Goal: Information Seeking & Learning: Learn about a topic

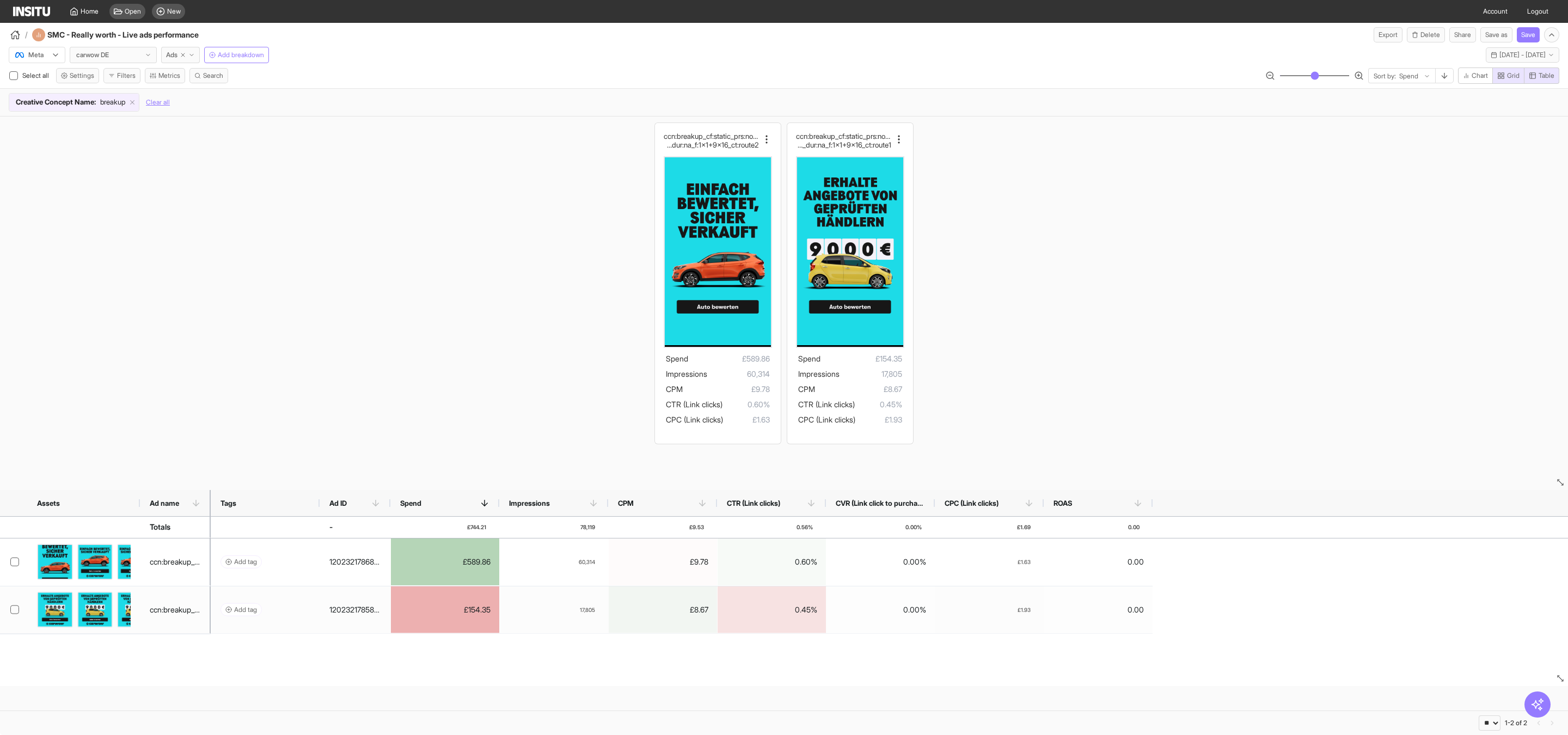
select select "**"
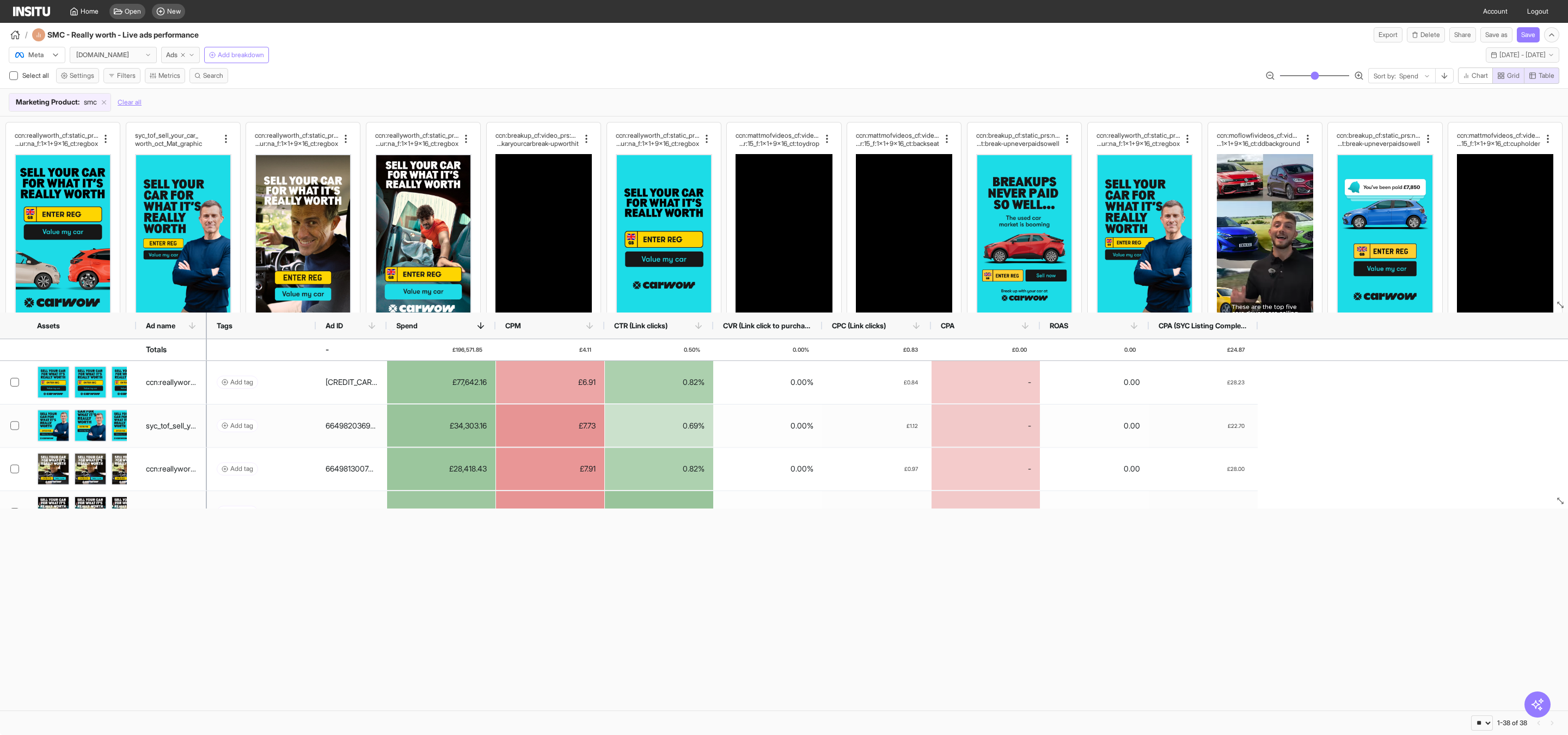
select select "**"
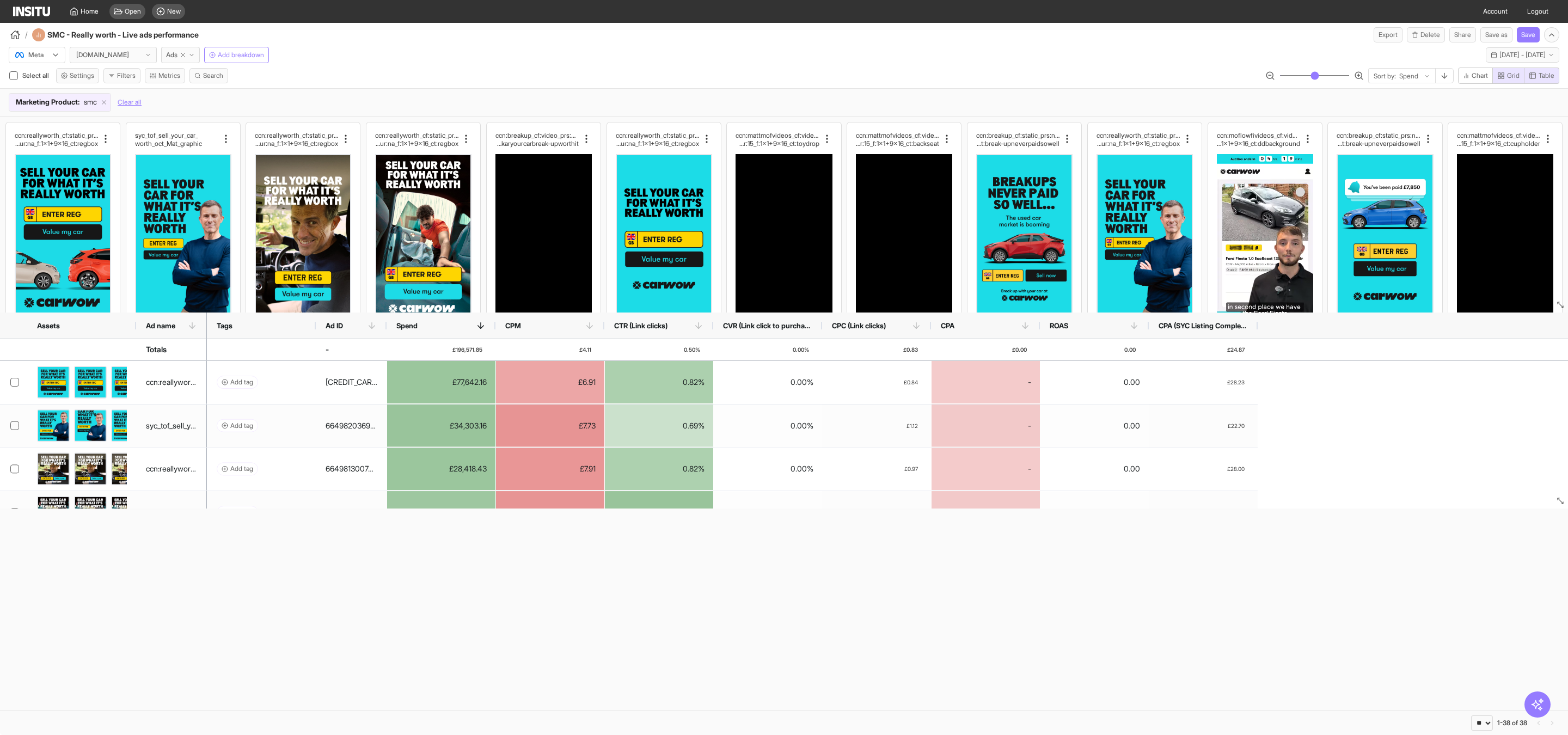
click at [44, 6] on div "Home Open New" at bounding box center [101, 12] width 176 height 23
click at [36, 12] on img at bounding box center [31, 11] width 37 height 10
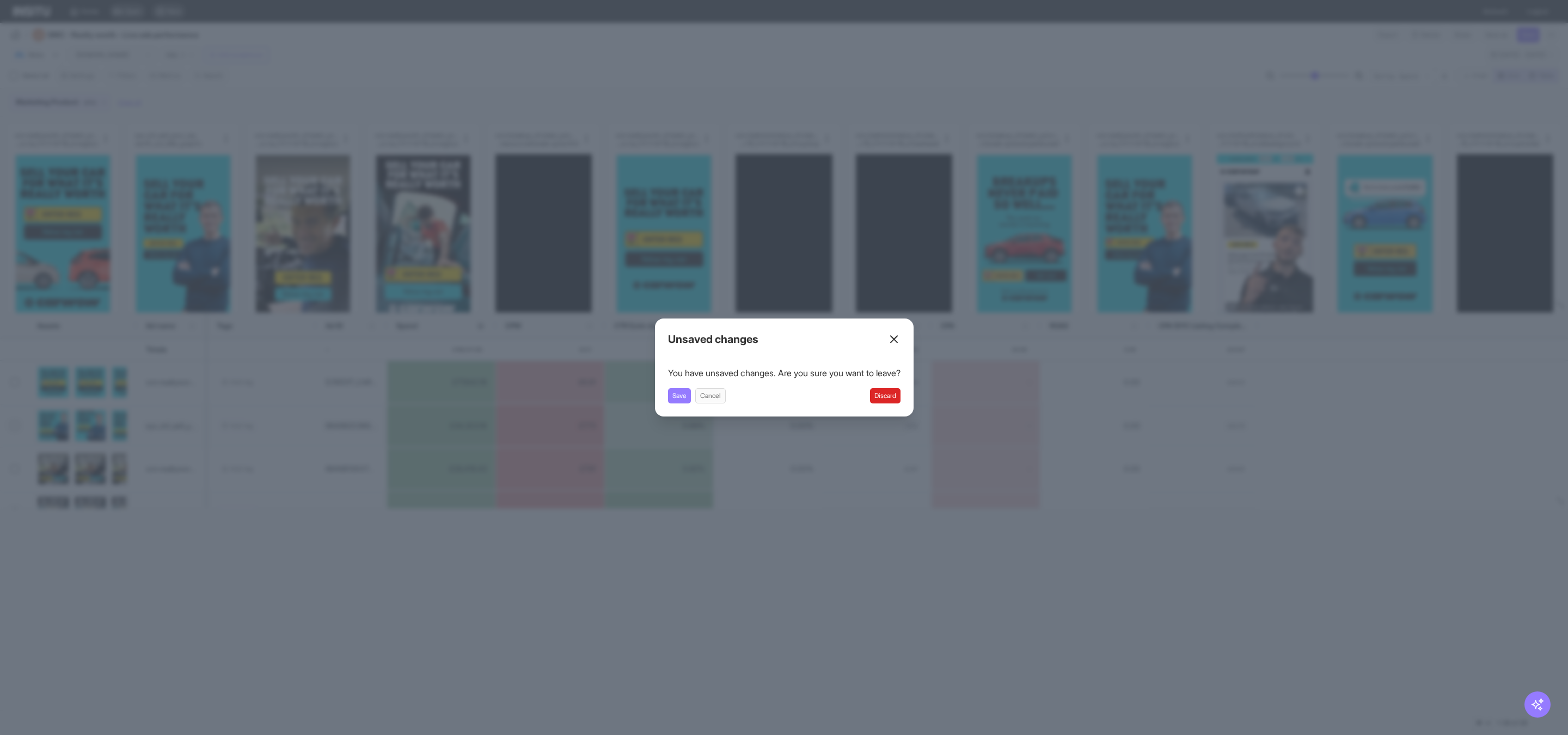
click at [900, 398] on button "Discard" at bounding box center [885, 396] width 31 height 15
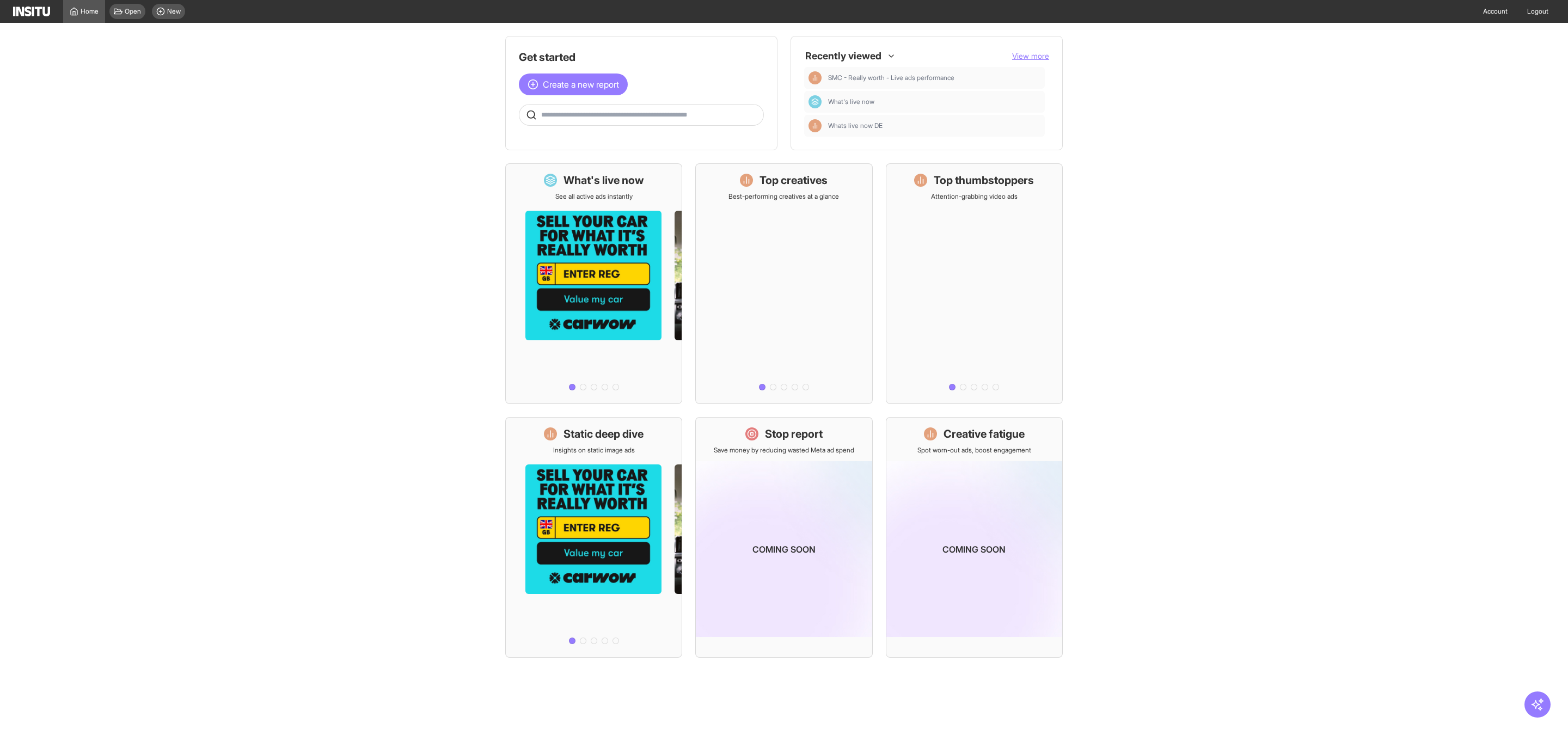
click at [1039, 59] on span "View more" at bounding box center [1031, 56] width 37 height 9
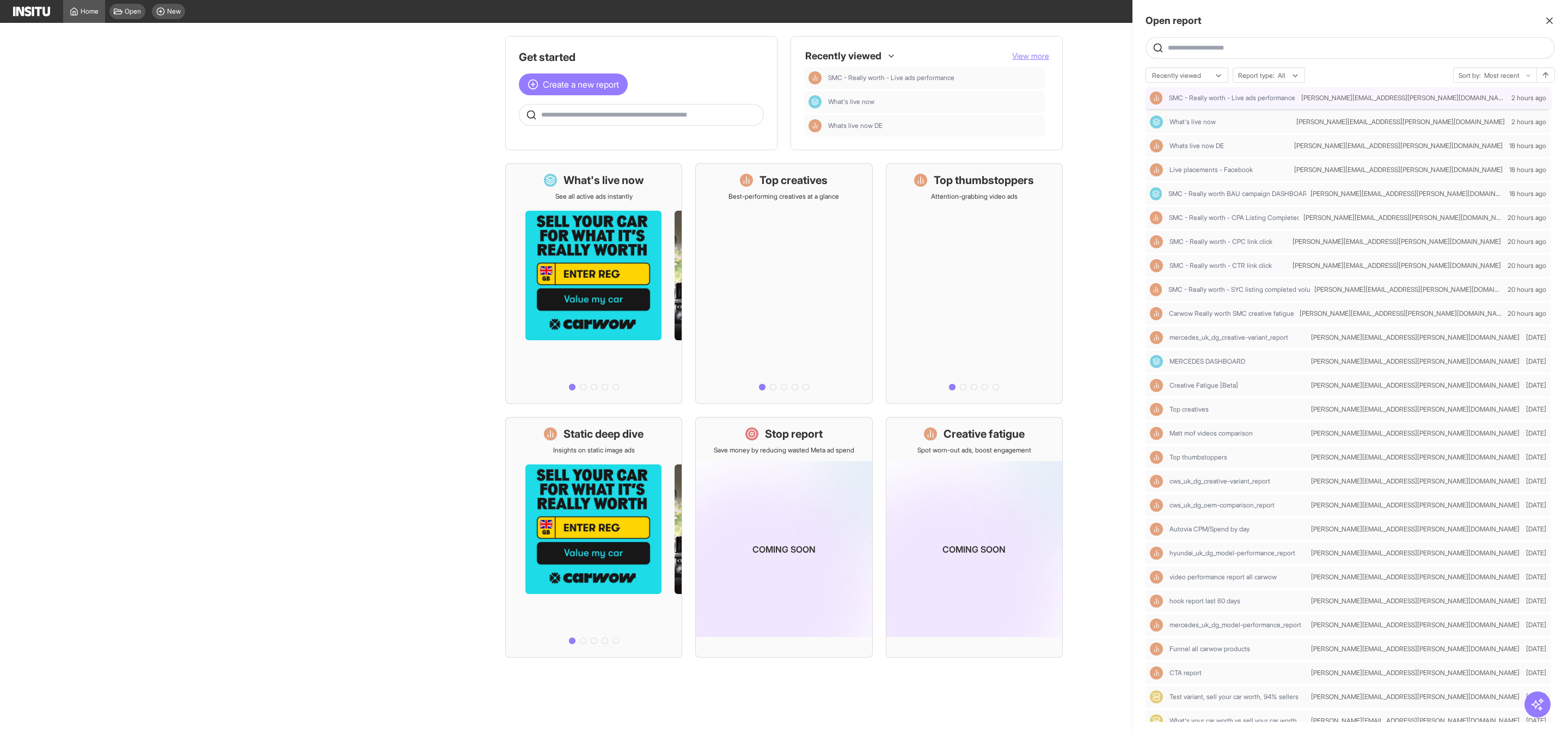
click at [1296, 103] on div "SMC - Really worth - Live ads performance" at bounding box center [1223, 98] width 147 height 13
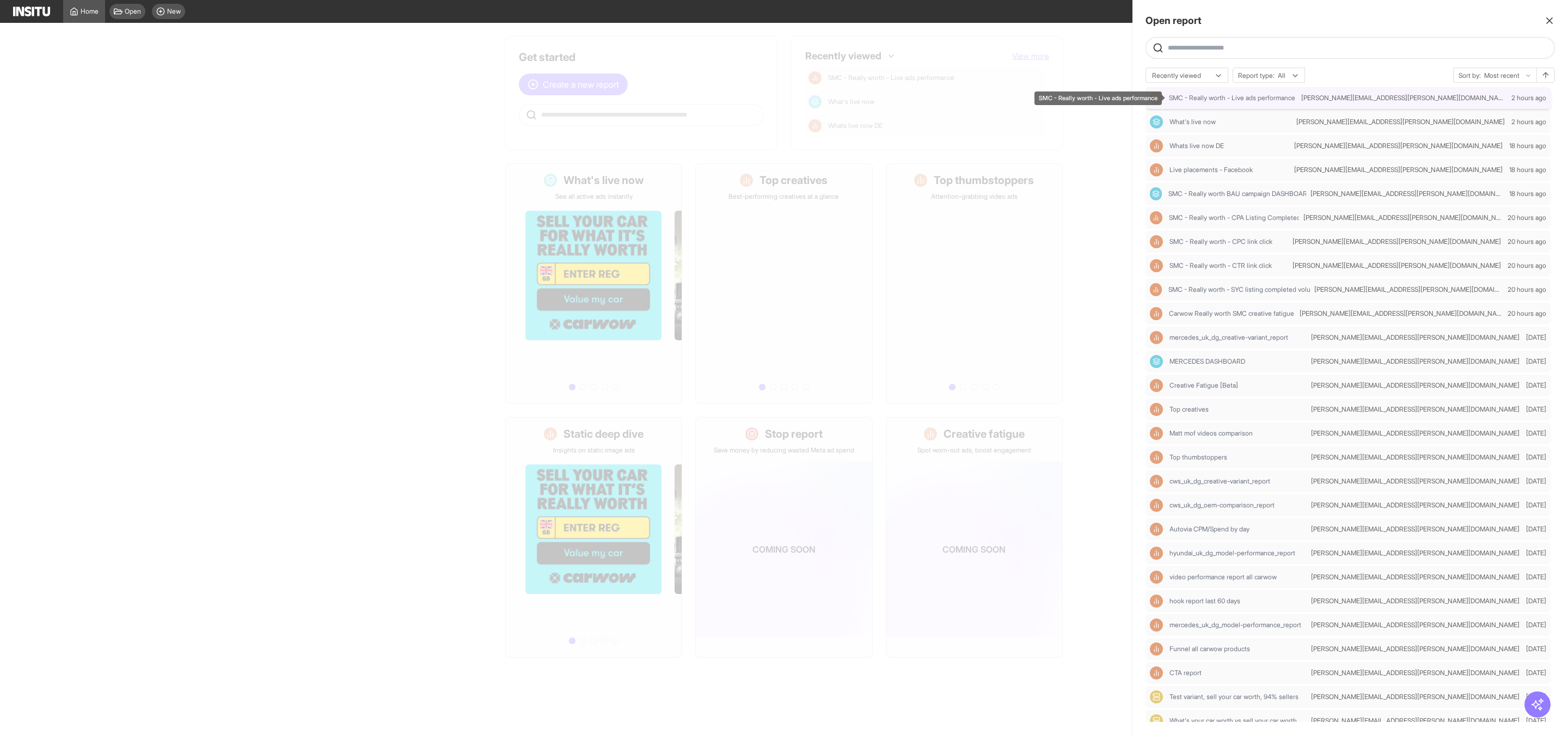
click at [1231, 100] on span "SMC - Really worth - Live ads performance" at bounding box center [1232, 98] width 127 height 9
click at [1194, 102] on span "SMC - Really worth - Live ads performance" at bounding box center [1232, 98] width 127 height 9
select select "**"
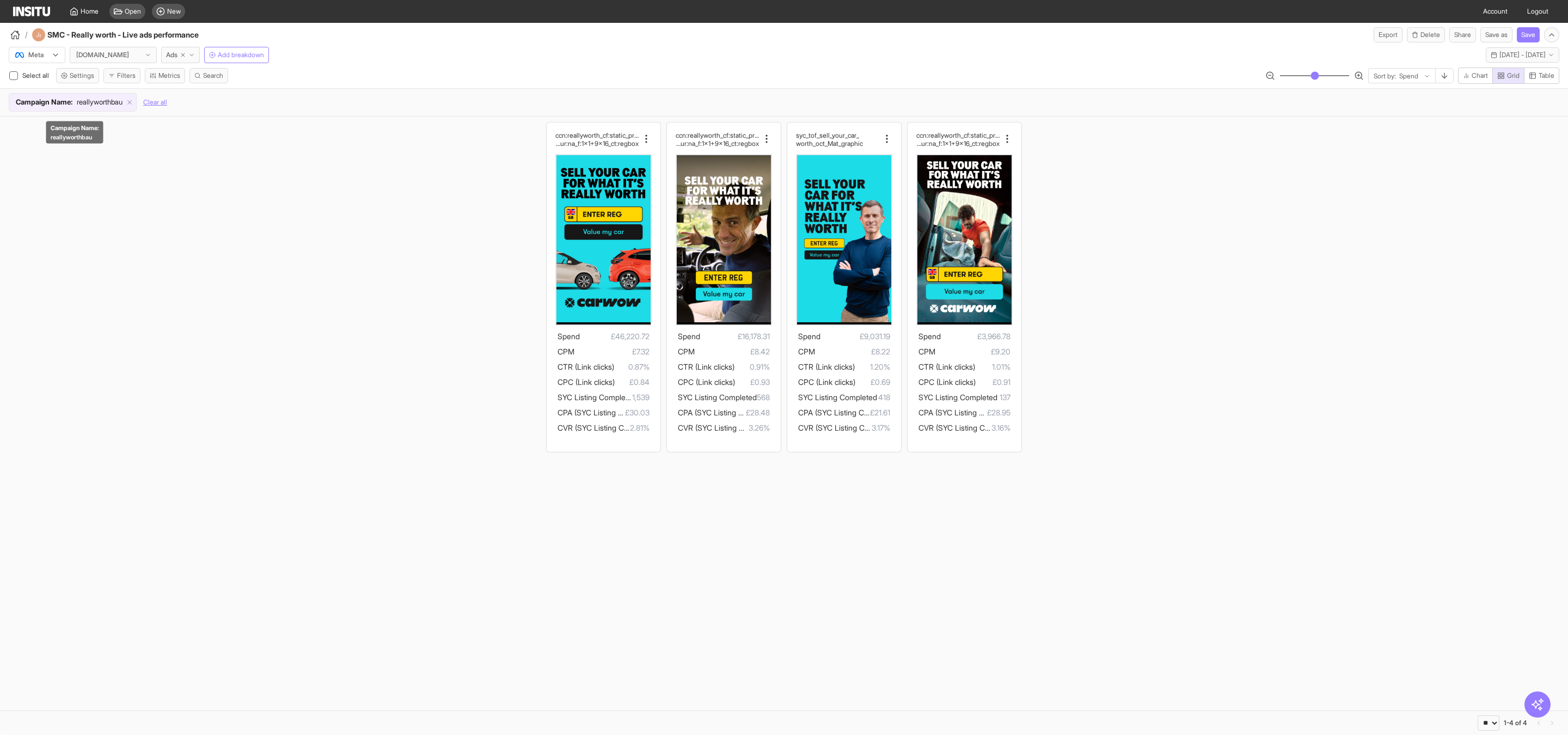
click at [93, 107] on span "reallyworthbau" at bounding box center [100, 102] width 46 height 11
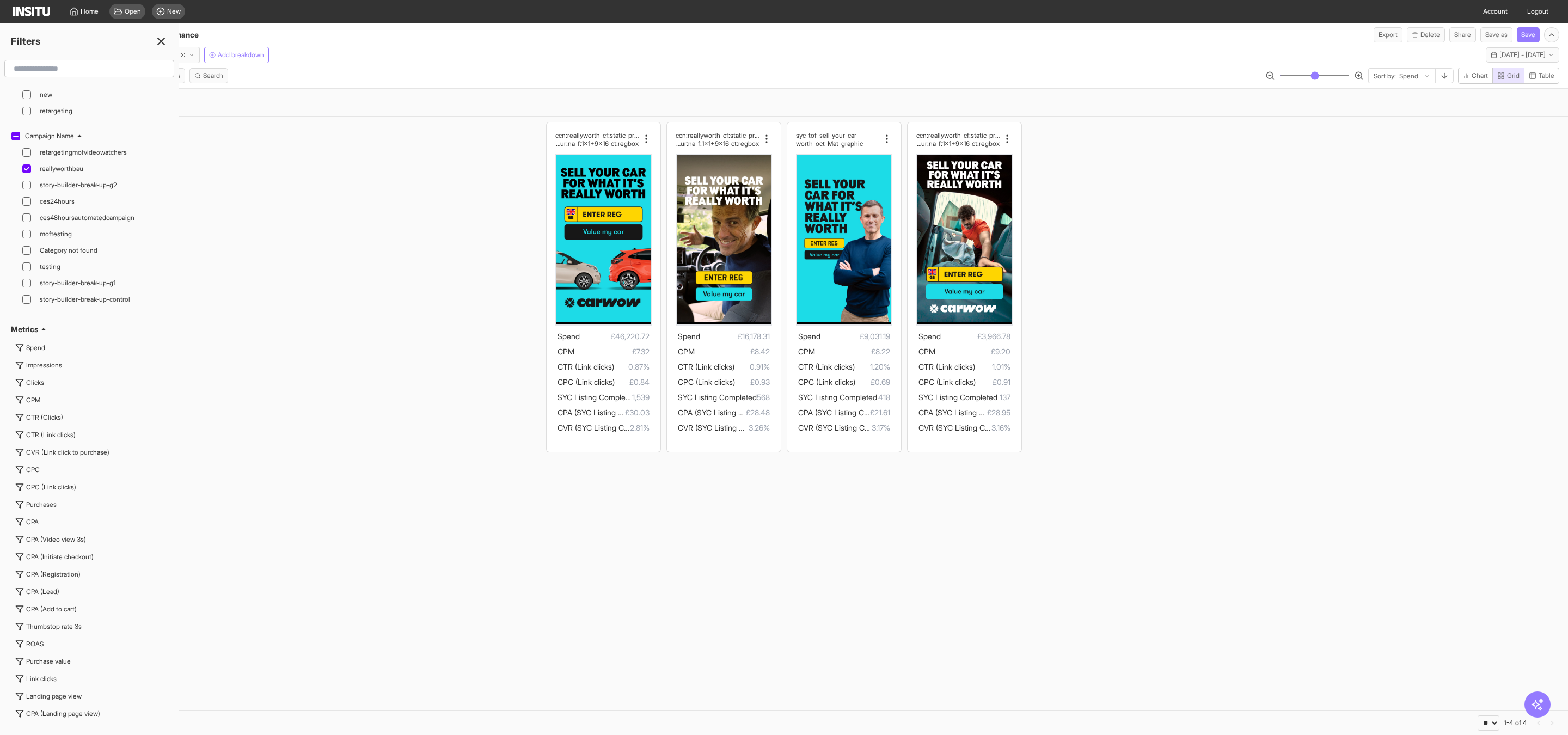
scroll to position [2349, 0]
click at [25, 212] on icon at bounding box center [26, 208] width 6 height 6
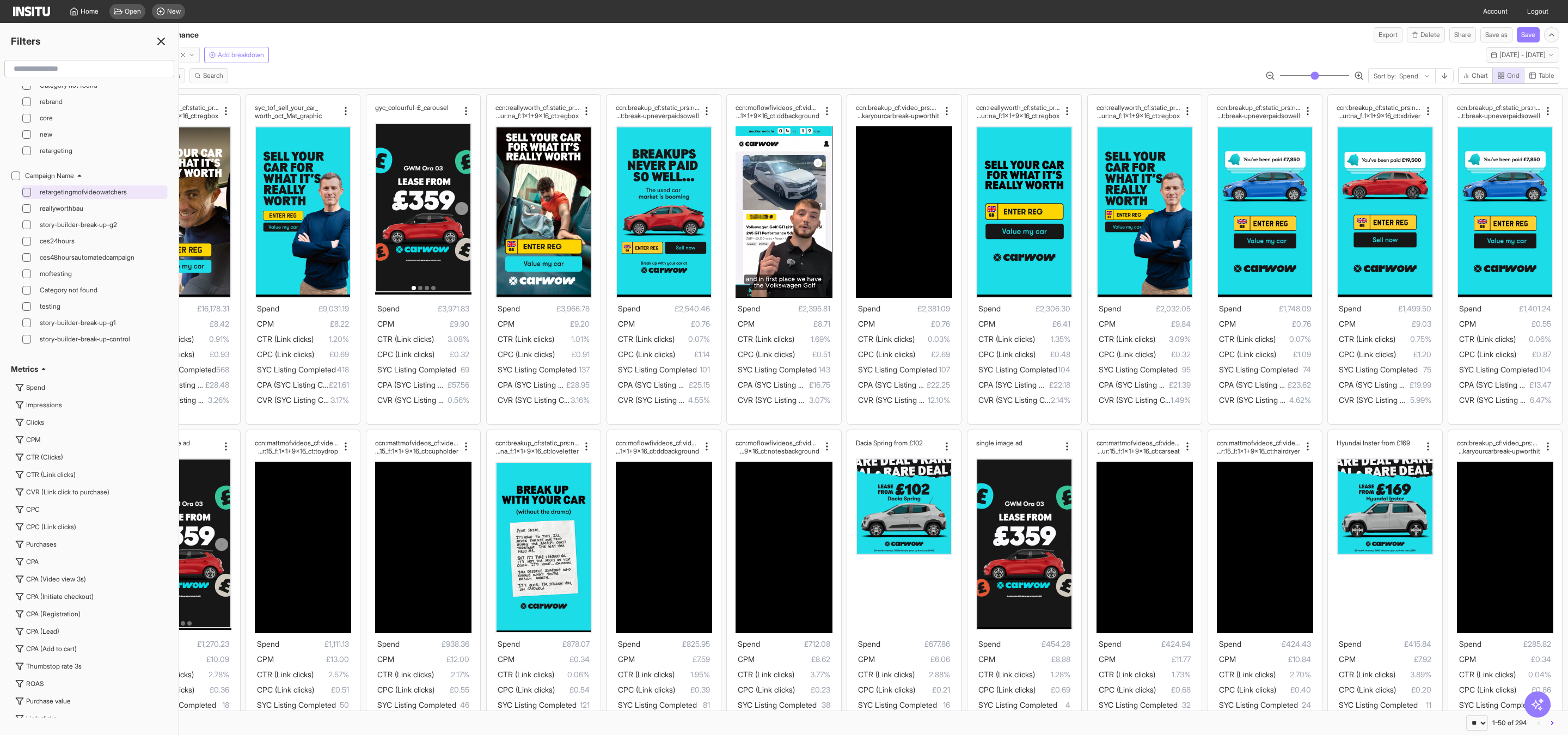
click at [26, 195] on icon at bounding box center [26, 192] width 6 height 6
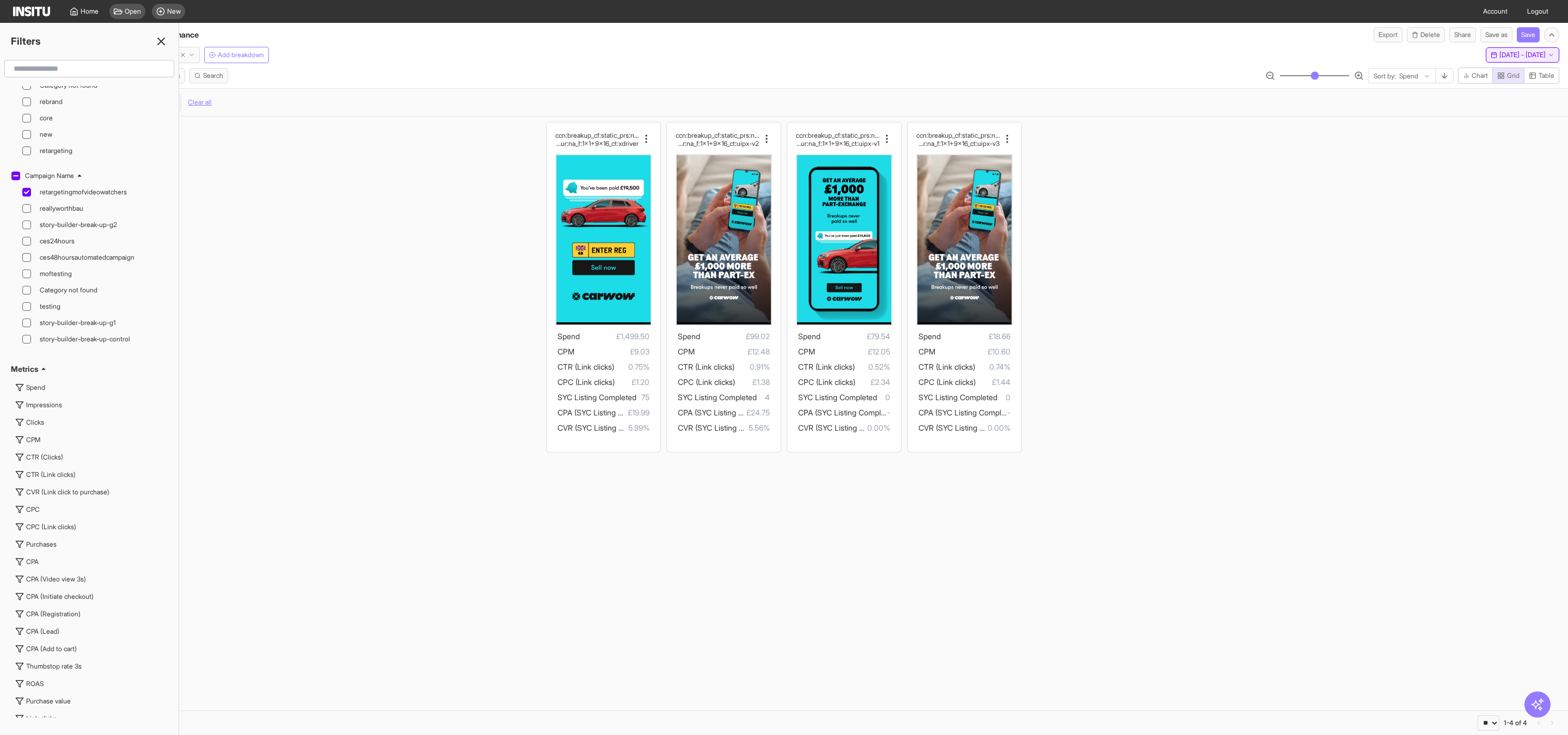
click at [1499, 57] on span "[DATE] - [DATE]" at bounding box center [1522, 55] width 46 height 9
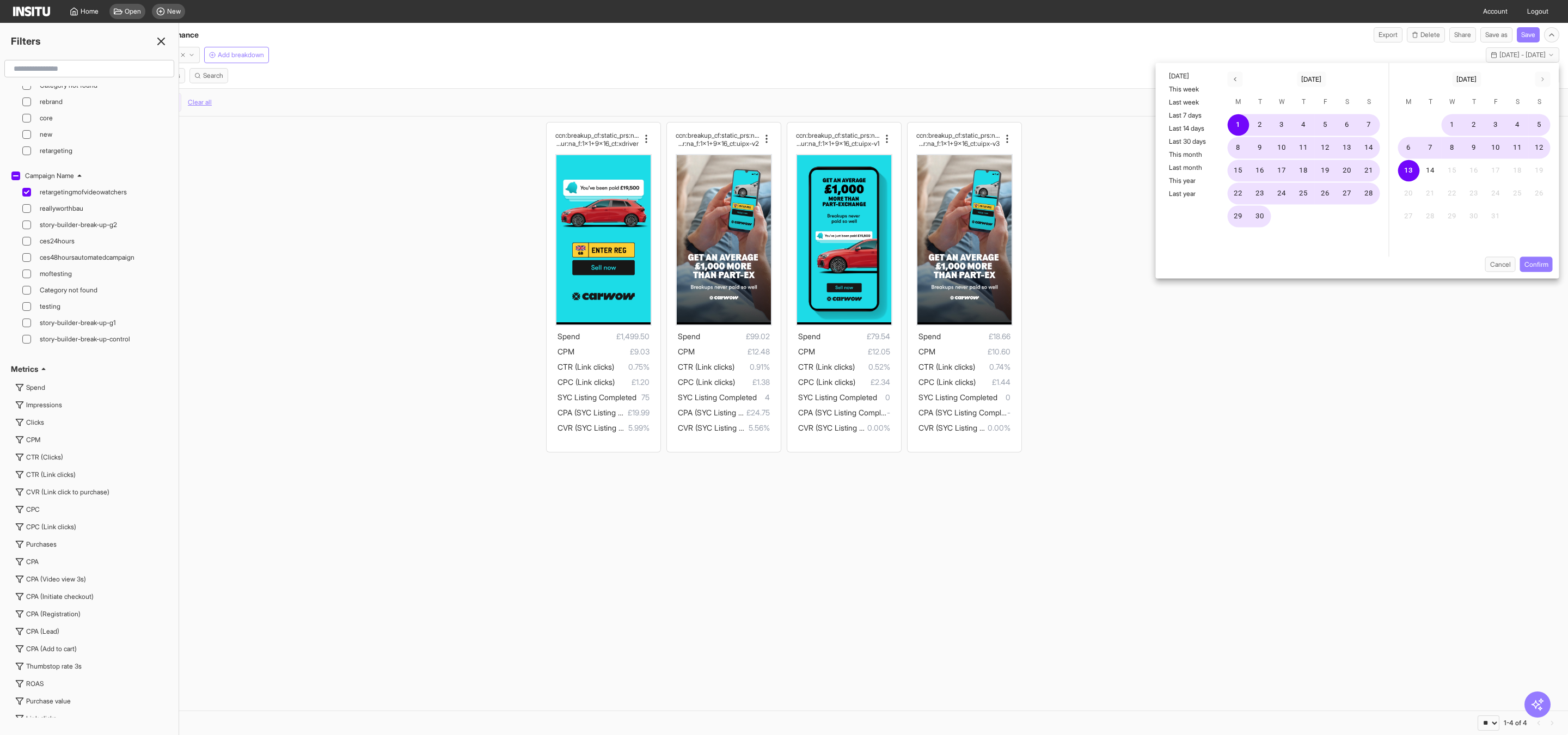
click at [1502, 400] on div "ccn:breakup_cf:static_prs:none_cta:getquote_msg:val ue_hk:you'vebeenpaid£x_dur:…" at bounding box center [784, 286] width 1568 height 341
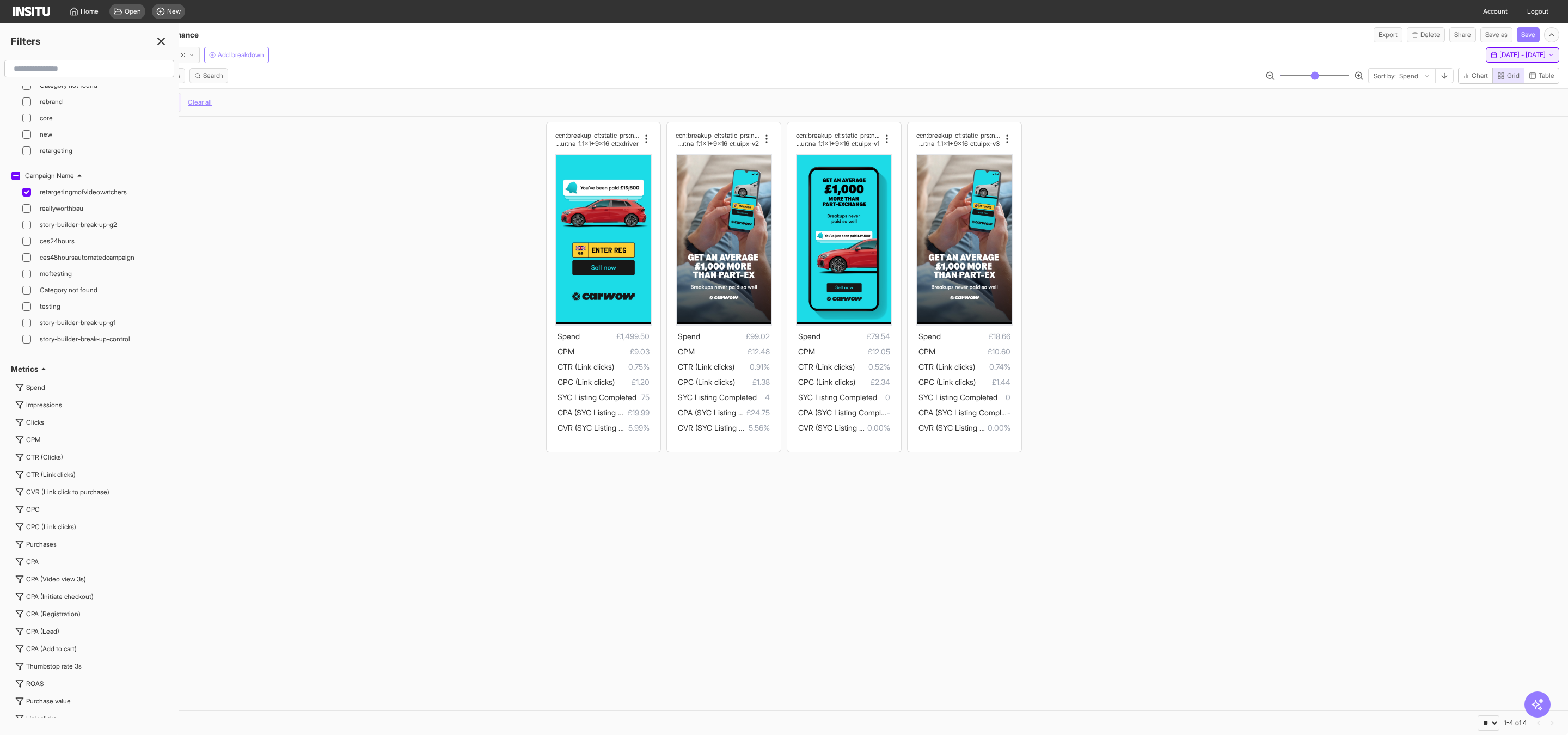
click at [1542, 59] on span "[DATE] - [DATE]" at bounding box center [1522, 55] width 46 height 9
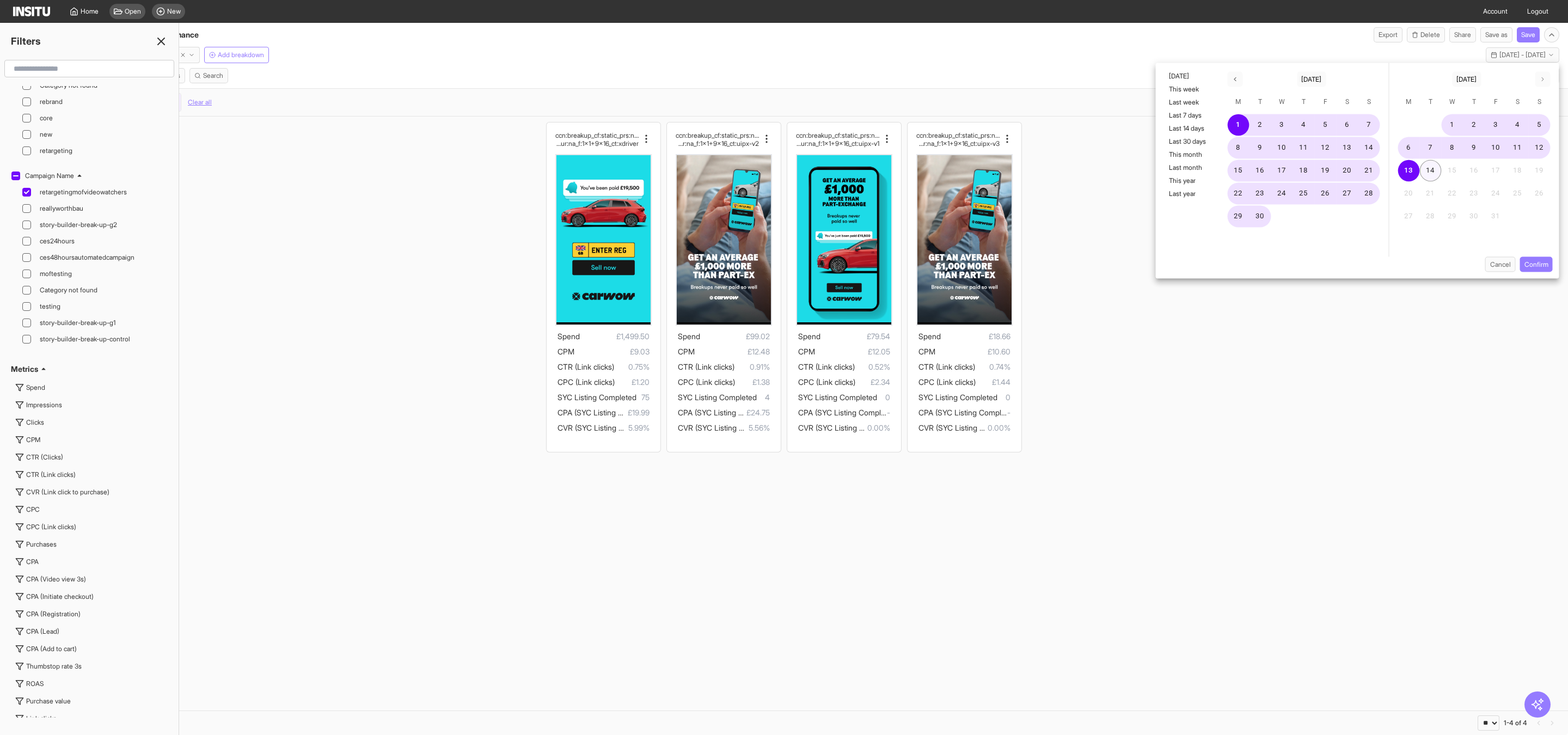
click at [1427, 167] on button "14" at bounding box center [1431, 171] width 22 height 22
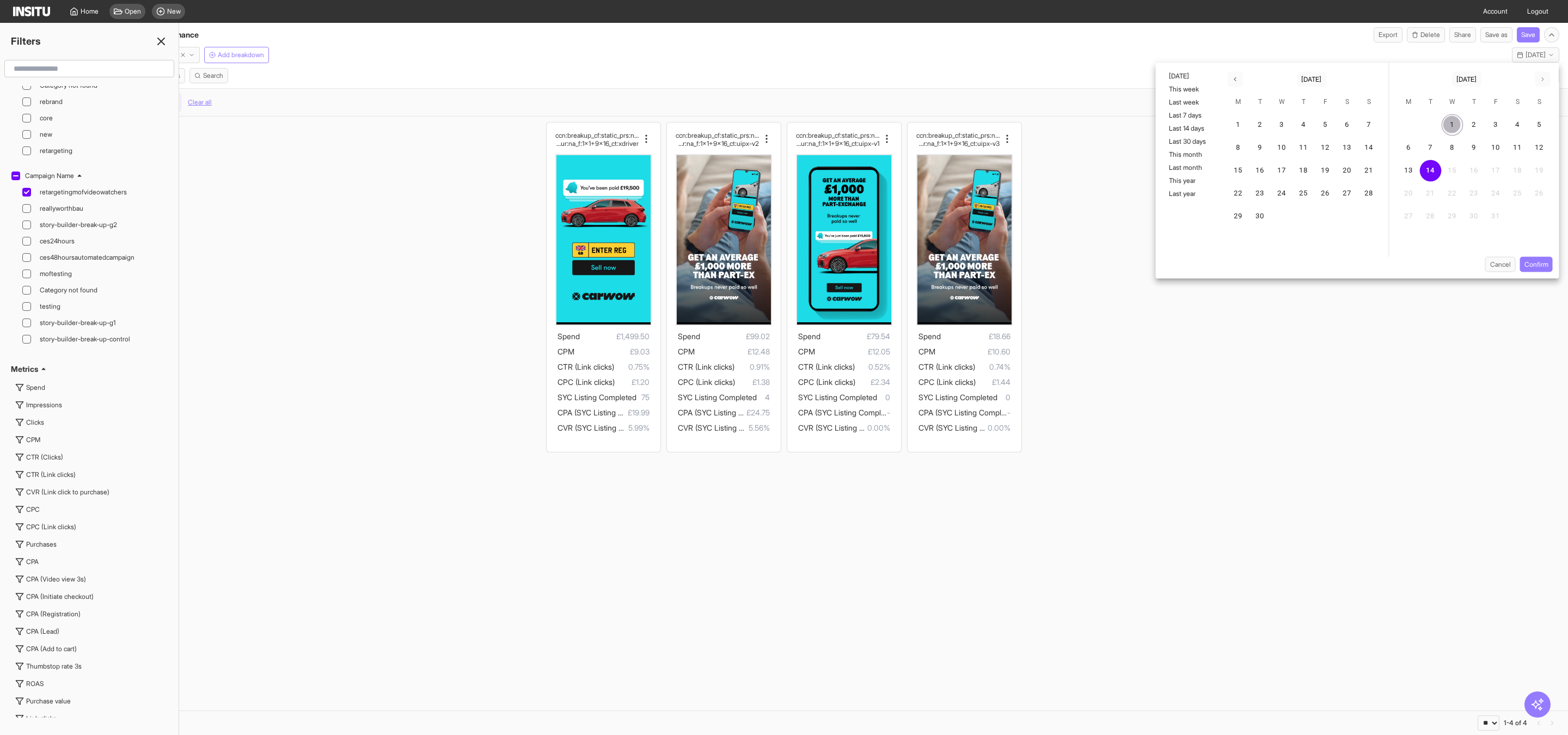
click at [1456, 125] on button "1" at bounding box center [1452, 125] width 22 height 22
click at [1430, 171] on button "14" at bounding box center [1431, 171] width 22 height 22
click at [1541, 265] on button "Confirm" at bounding box center [1536, 265] width 33 height 15
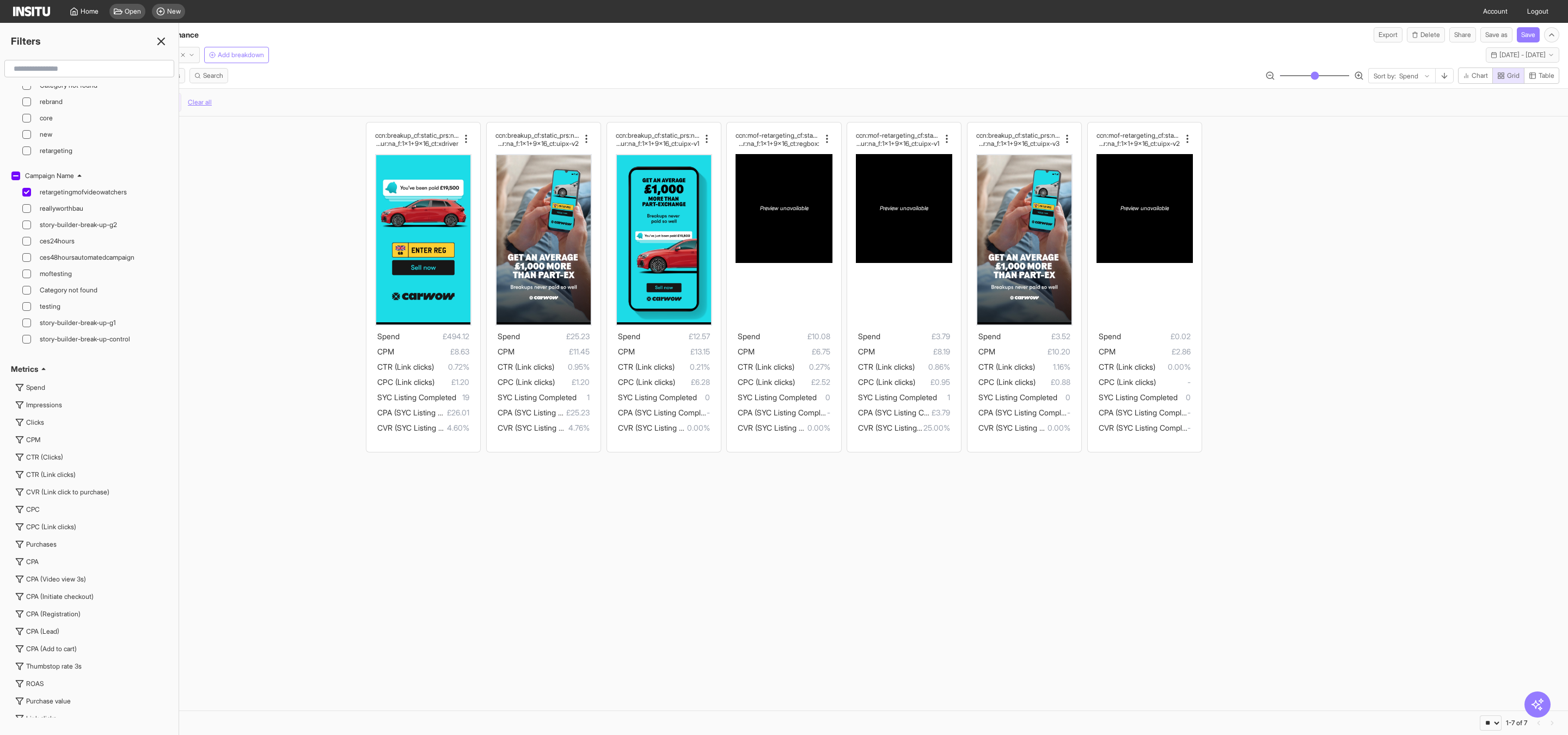
click at [164, 49] on div "Filters Format Static Video Static & Video Placement types Audience network Cla…" at bounding box center [89, 379] width 179 height 712
click at [162, 44] on icon at bounding box center [161, 42] width 13 height 13
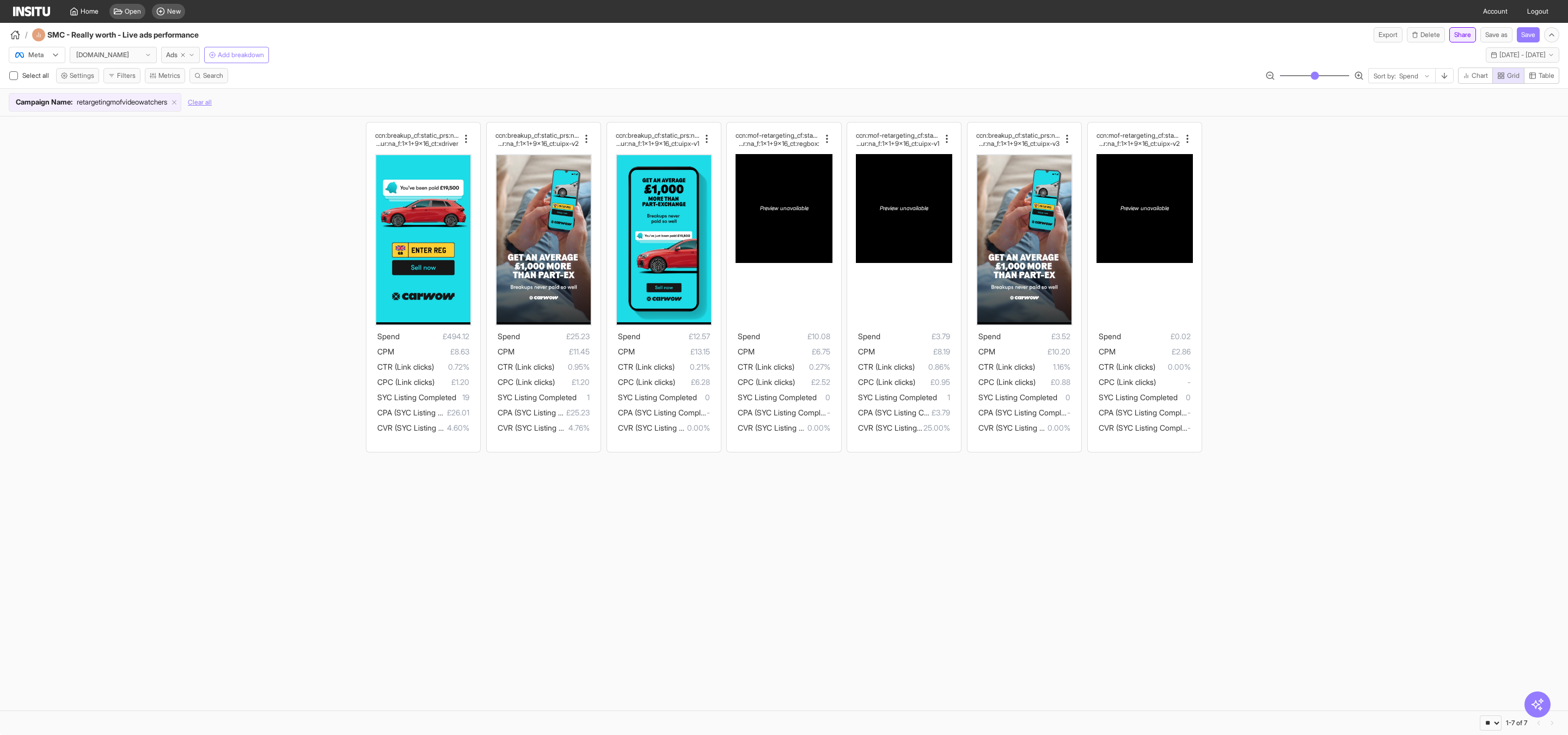
click at [1454, 33] on button "Share" at bounding box center [1463, 35] width 27 height 15
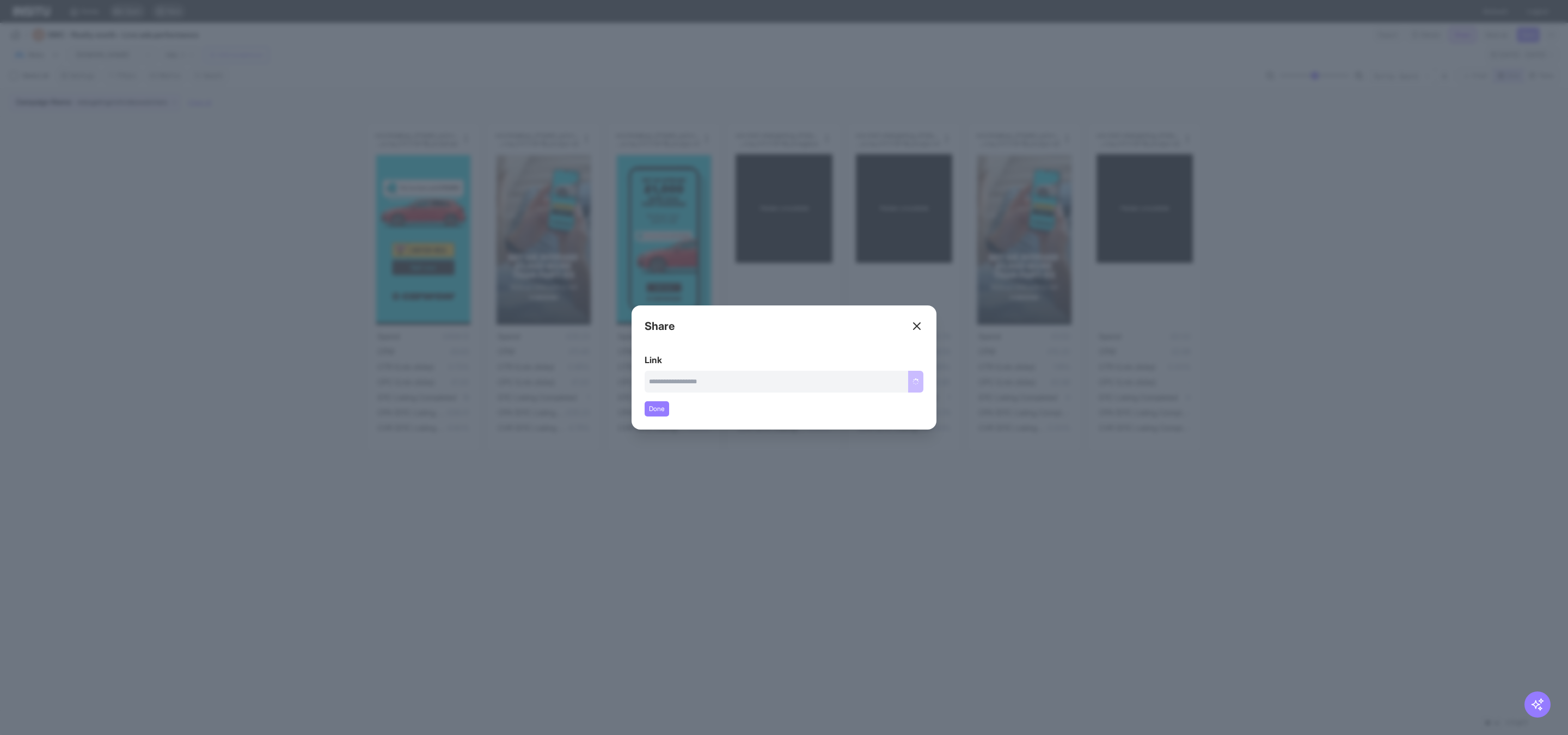
type input "**********"
click at [903, 382] on button "Copy link" at bounding box center [905, 382] width 36 height 22
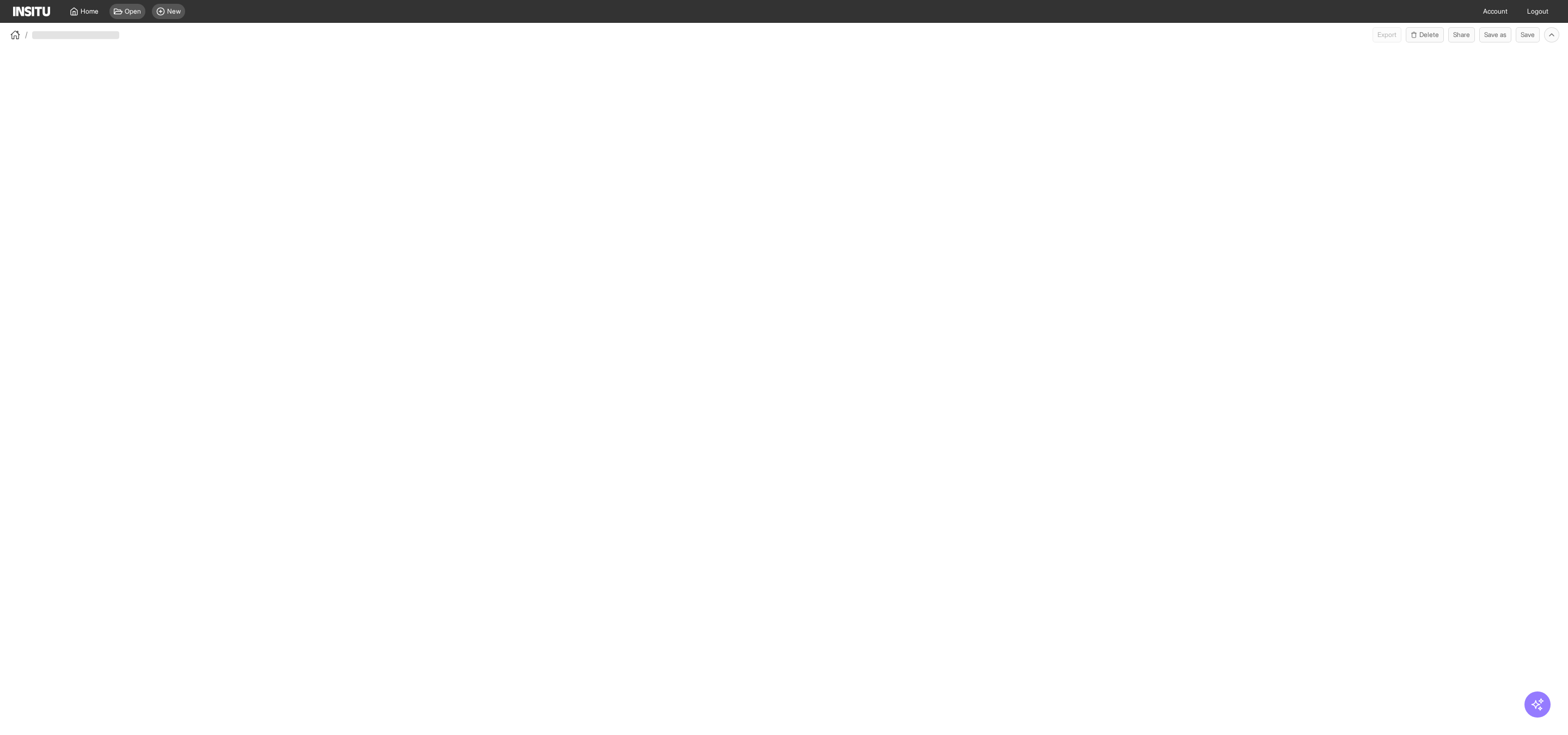
select select "**"
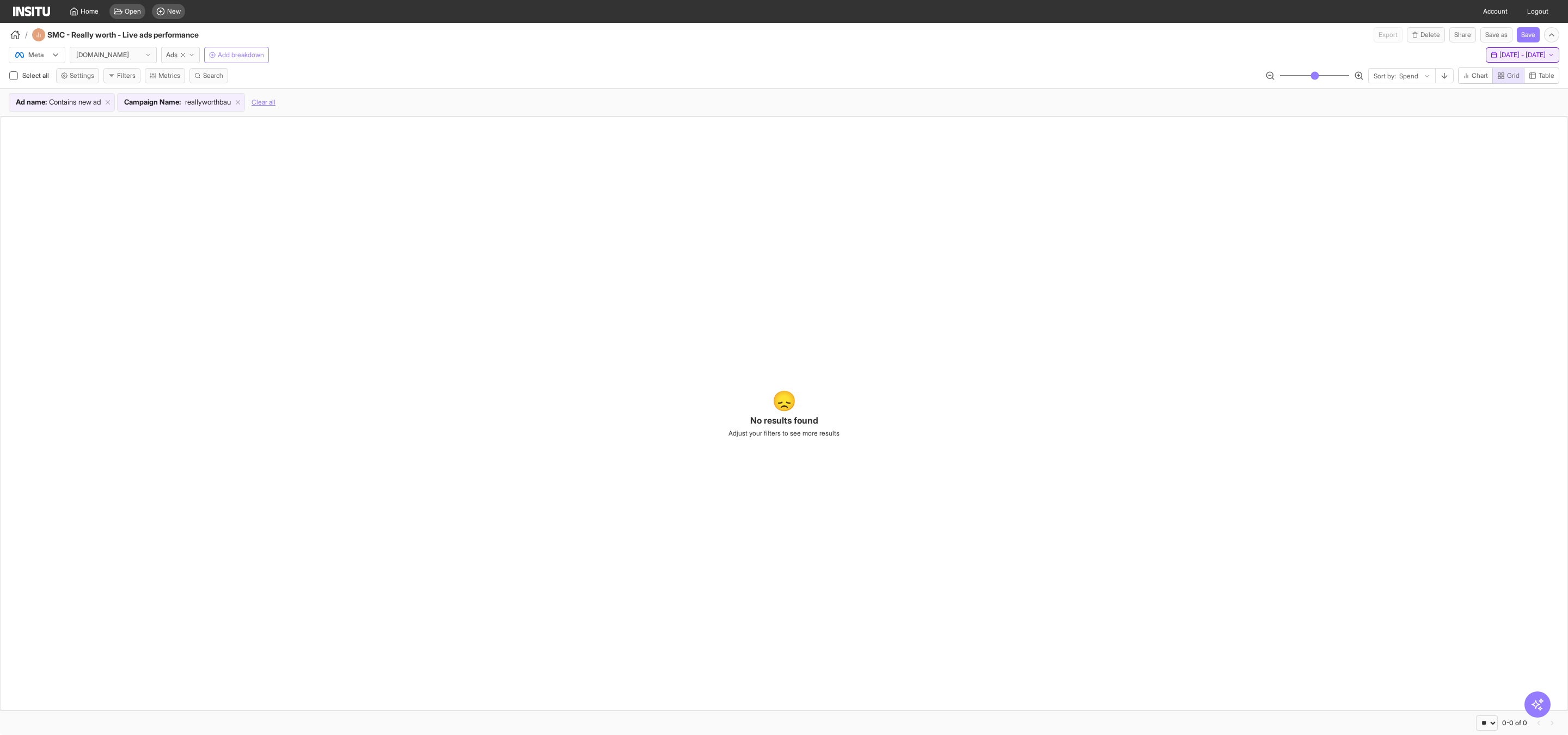
click at [1499, 51] on span "[DATE] - [DATE]" at bounding box center [1522, 55] width 46 height 9
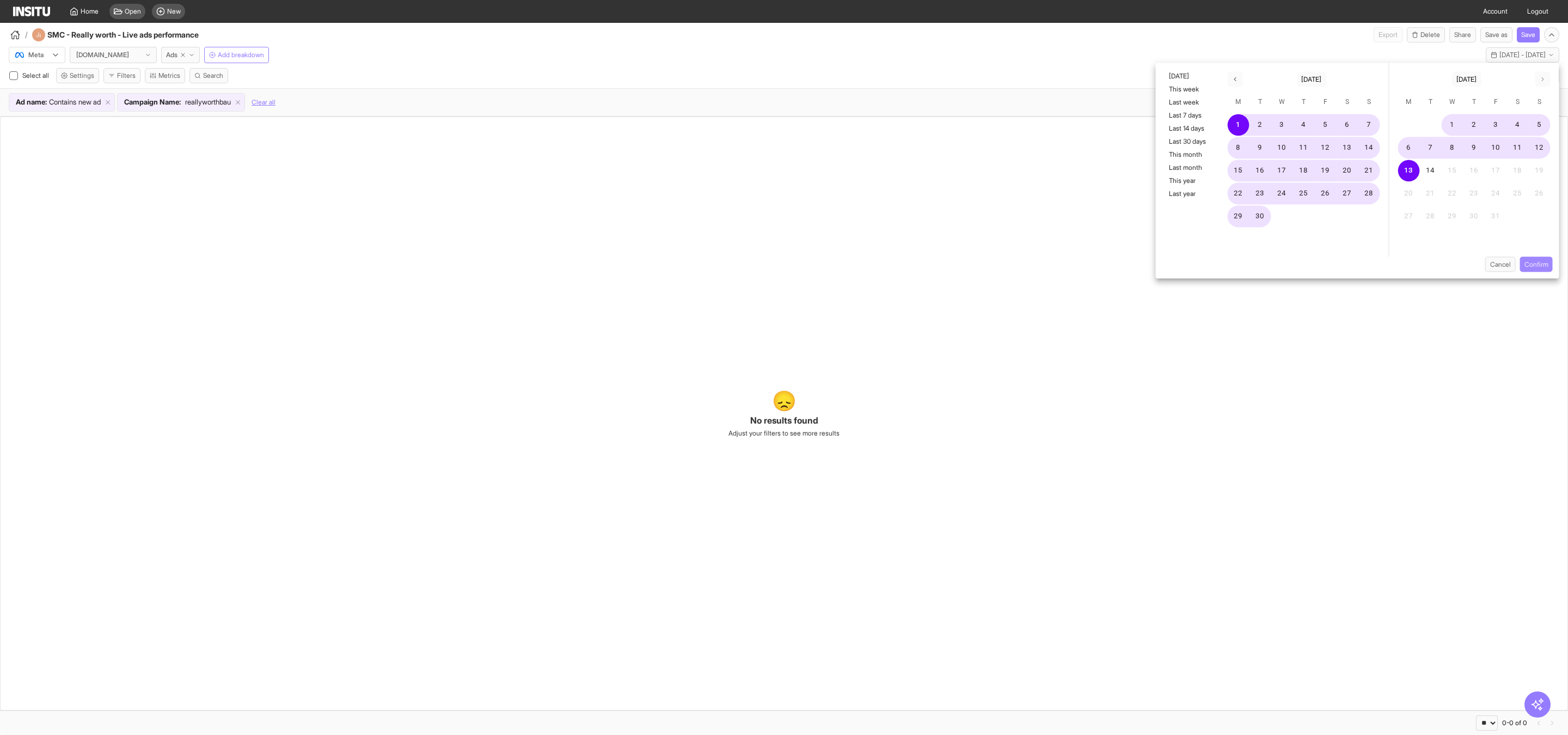
click at [1535, 267] on button "Confirm" at bounding box center [1536, 265] width 33 height 15
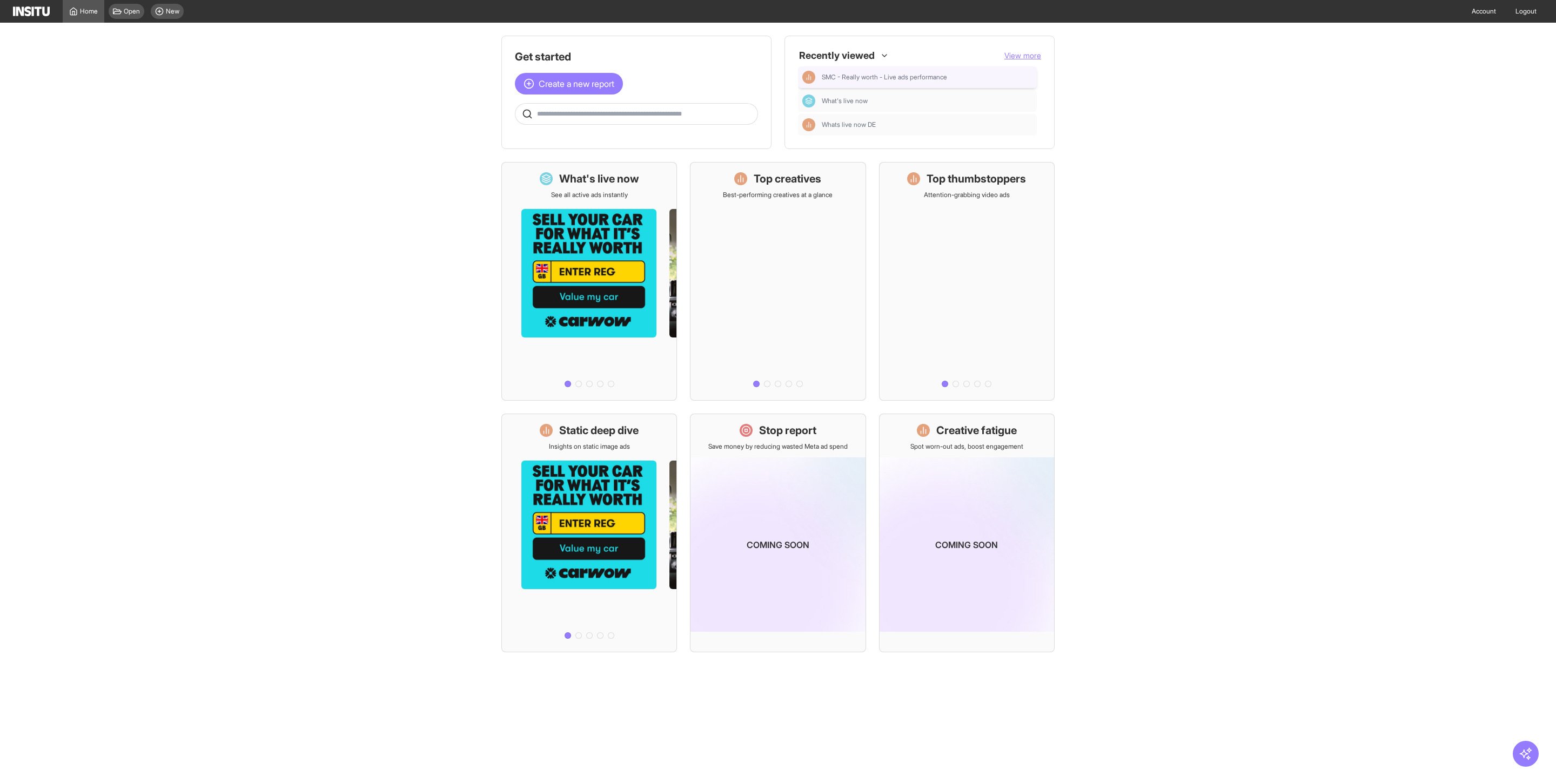
click at [909, 79] on span "SMC - Really worth - Live ads performance" at bounding box center [885, 77] width 126 height 9
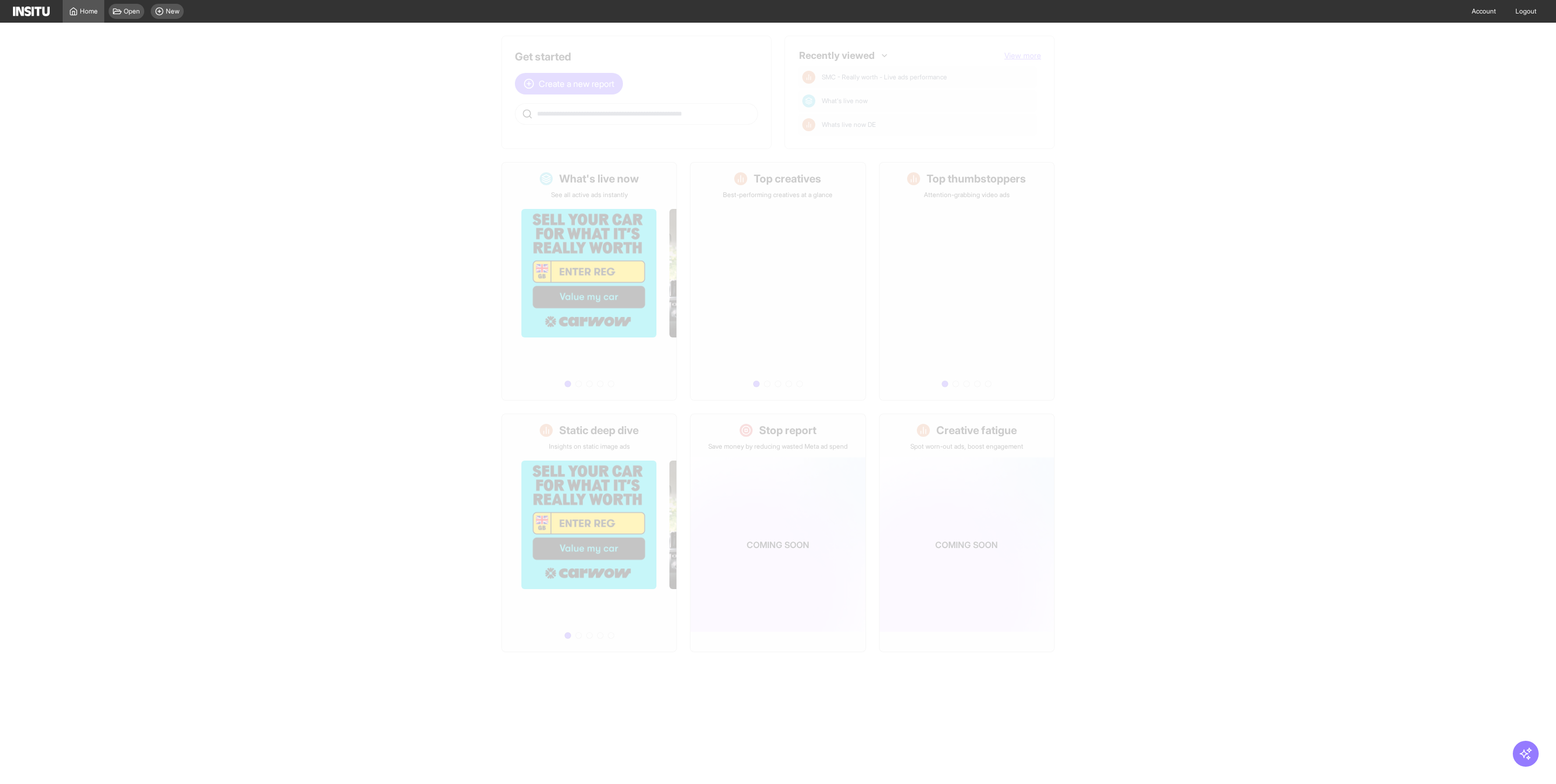
select select "**"
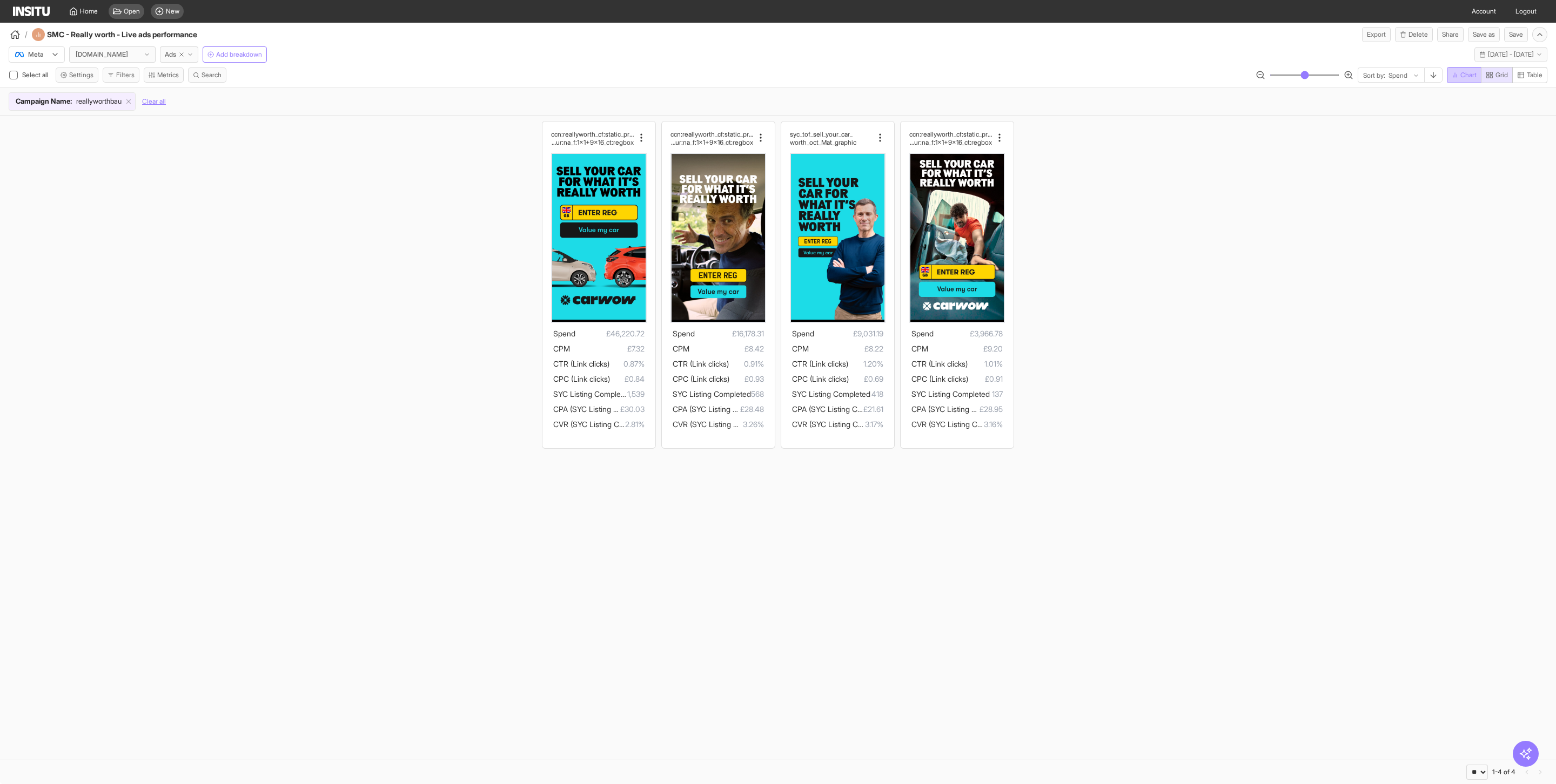
click at [1460, 79] on span "Chart" at bounding box center [1468, 75] width 16 height 9
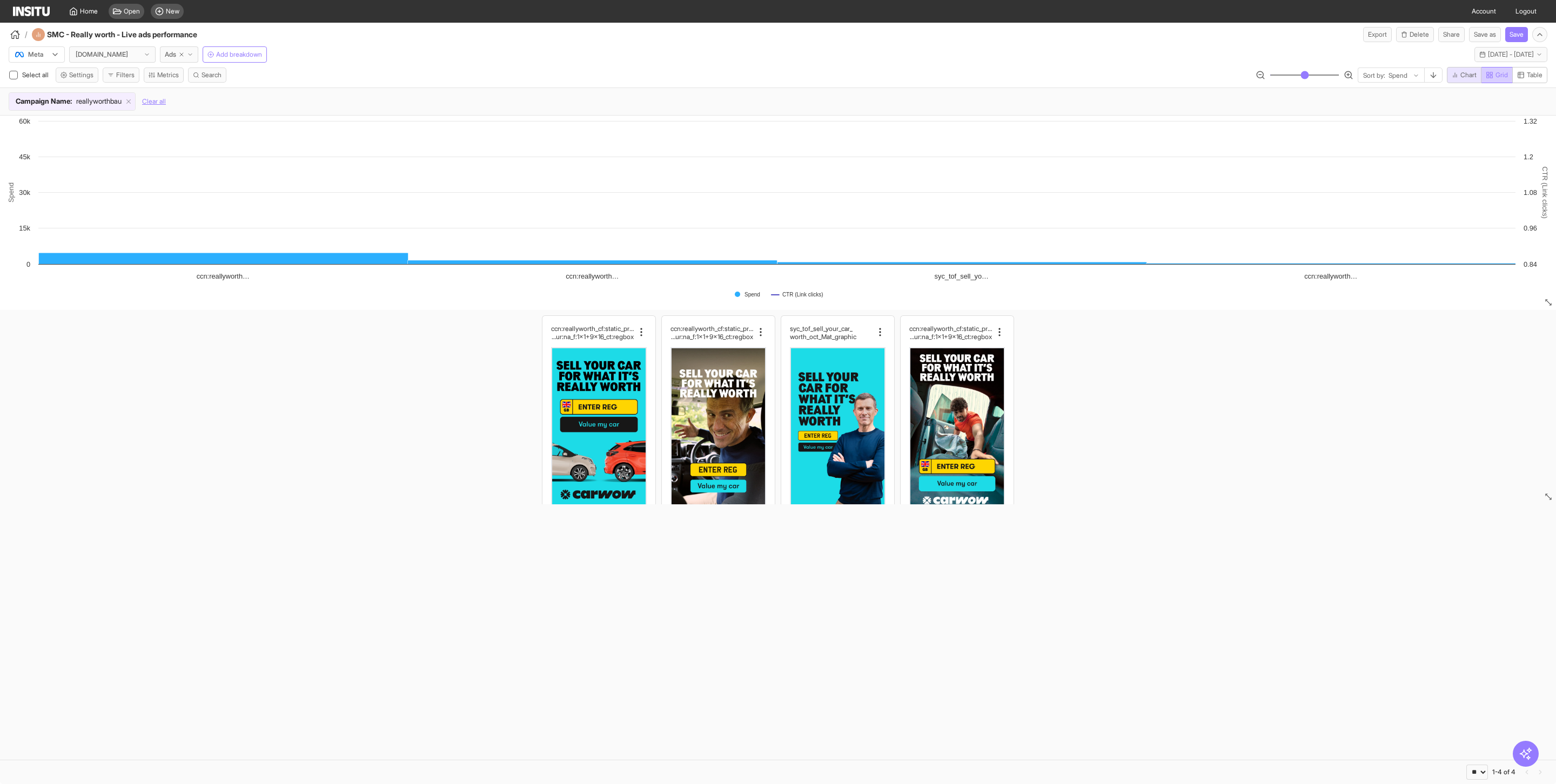
click at [1496, 79] on span "Grid" at bounding box center [1501, 75] width 13 height 9
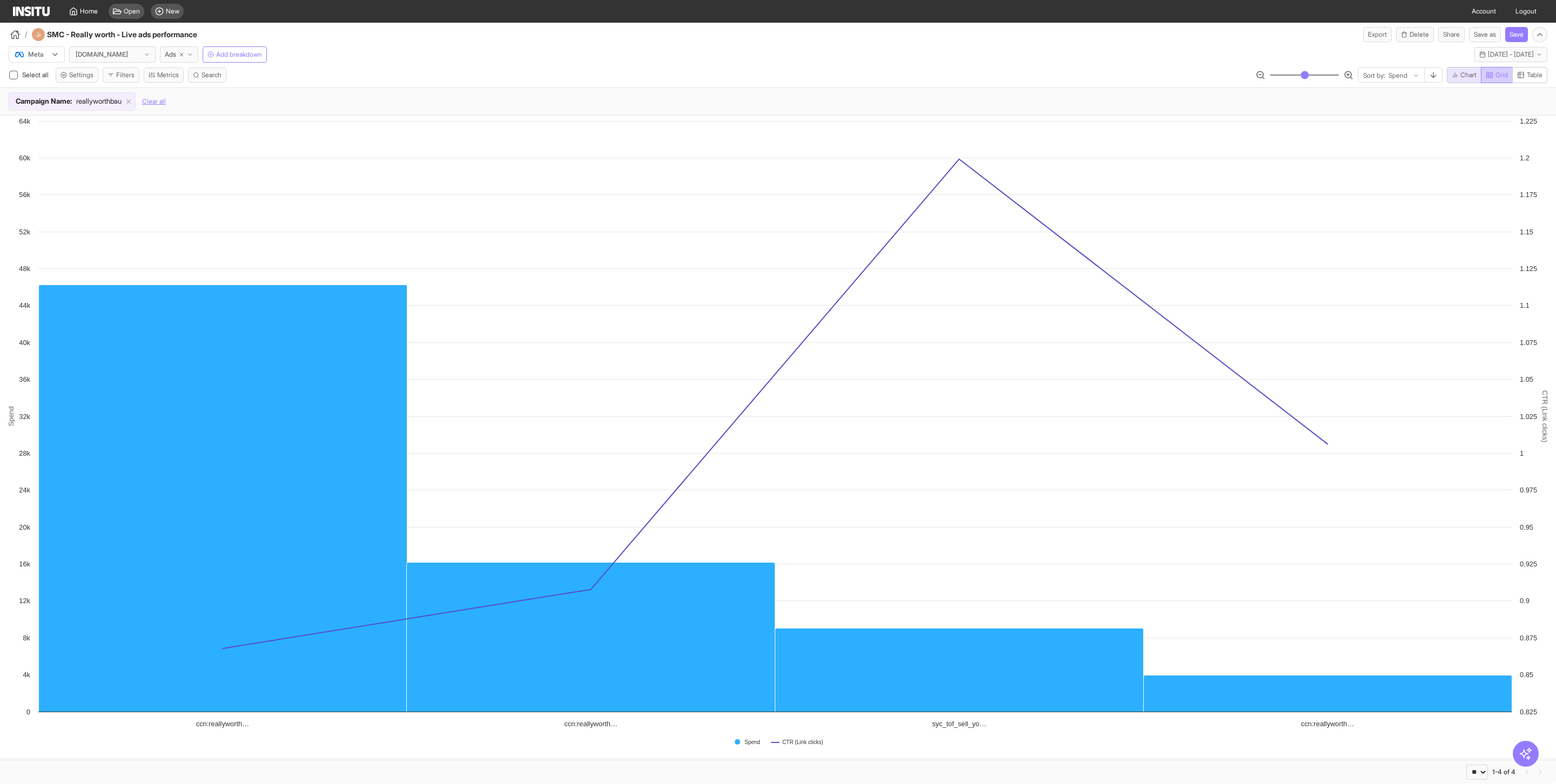
click at [1495, 77] on span "Grid" at bounding box center [1501, 75] width 13 height 9
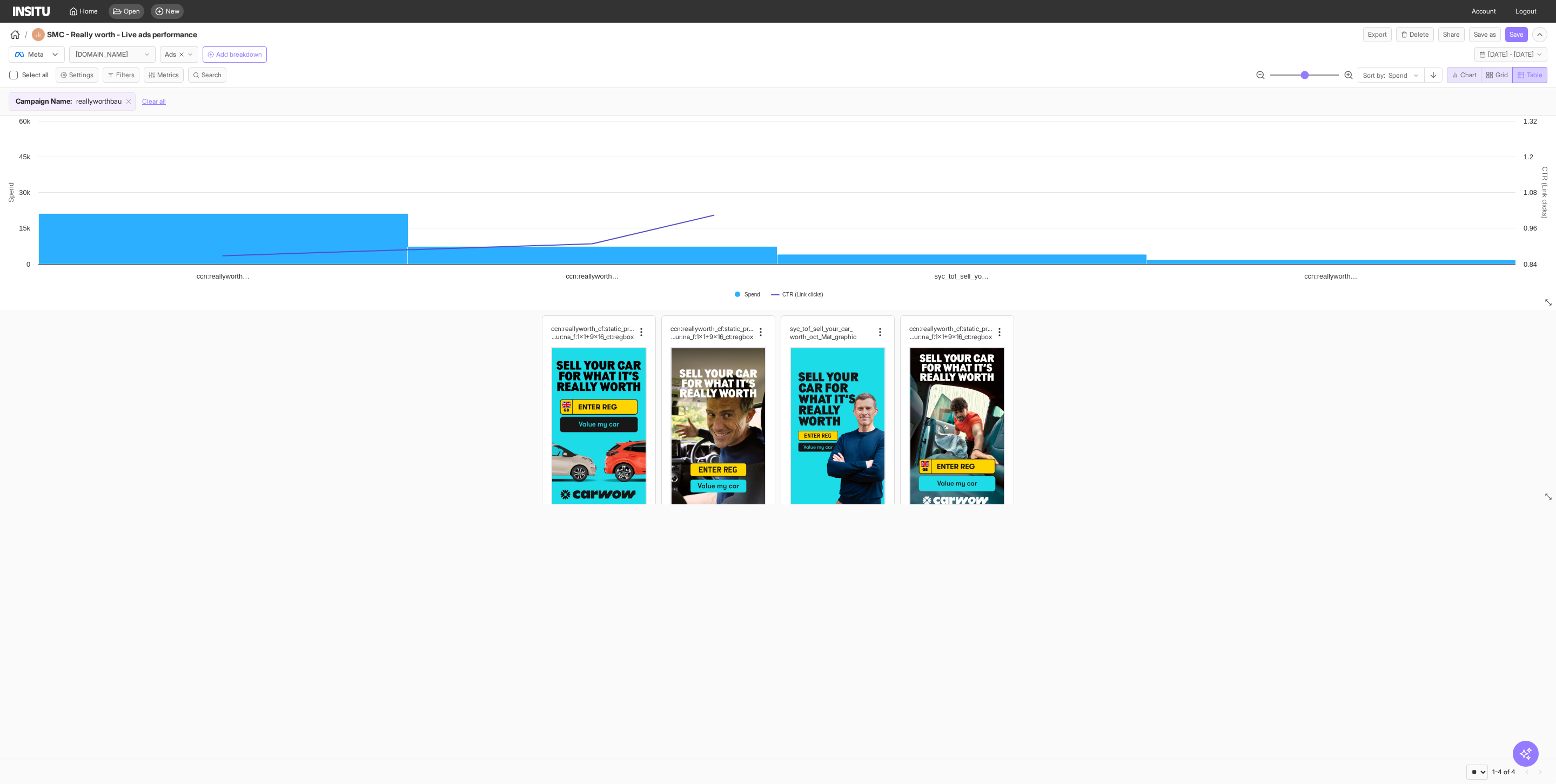
click at [1521, 72] on icon "button" at bounding box center [1520, 75] width 8 height 8
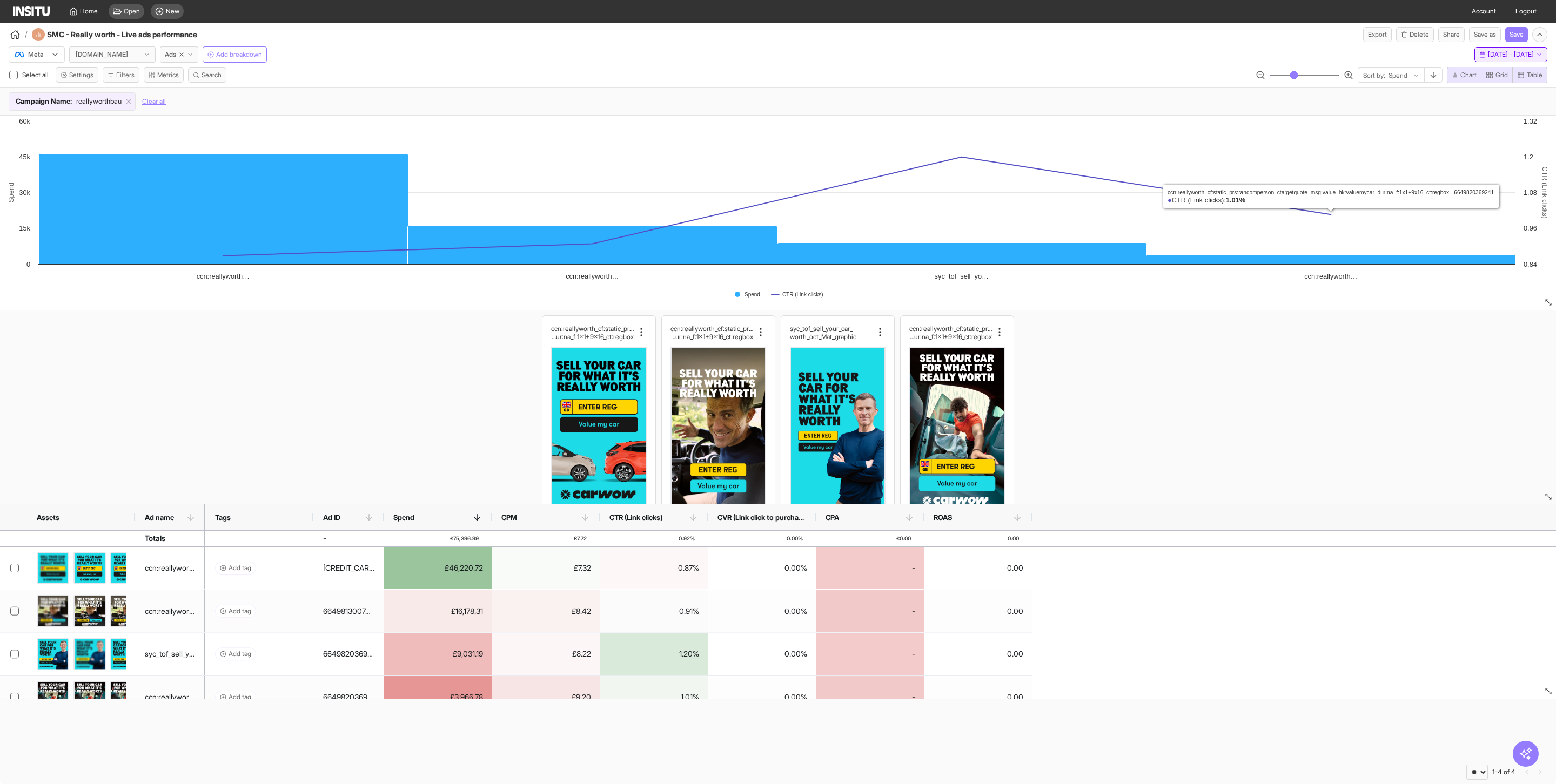
click at [1503, 54] on span "[DATE] - [DATE]" at bounding box center [1510, 55] width 46 height 9
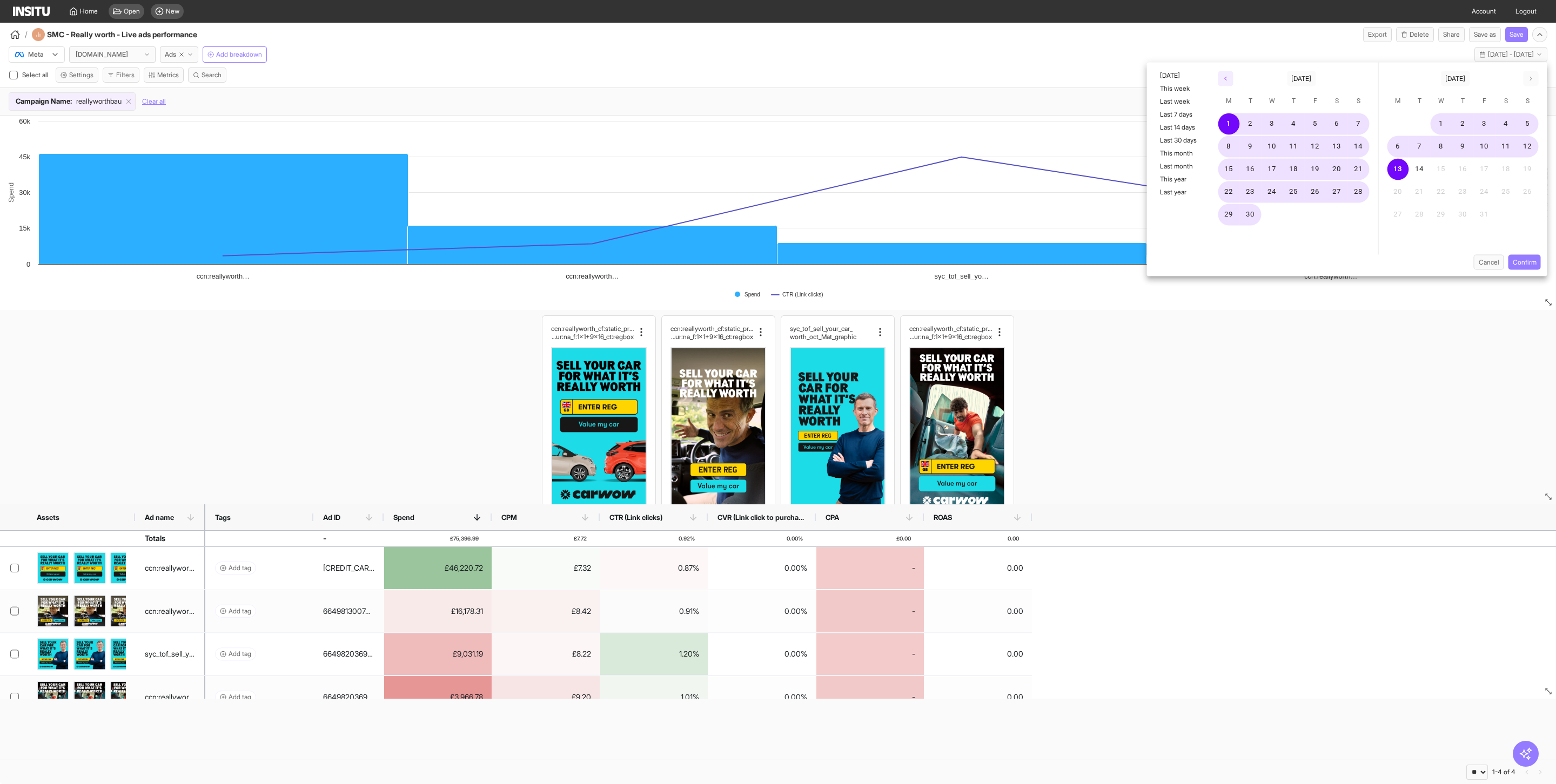
click at [1219, 77] on button "button" at bounding box center [1226, 79] width 15 height 15
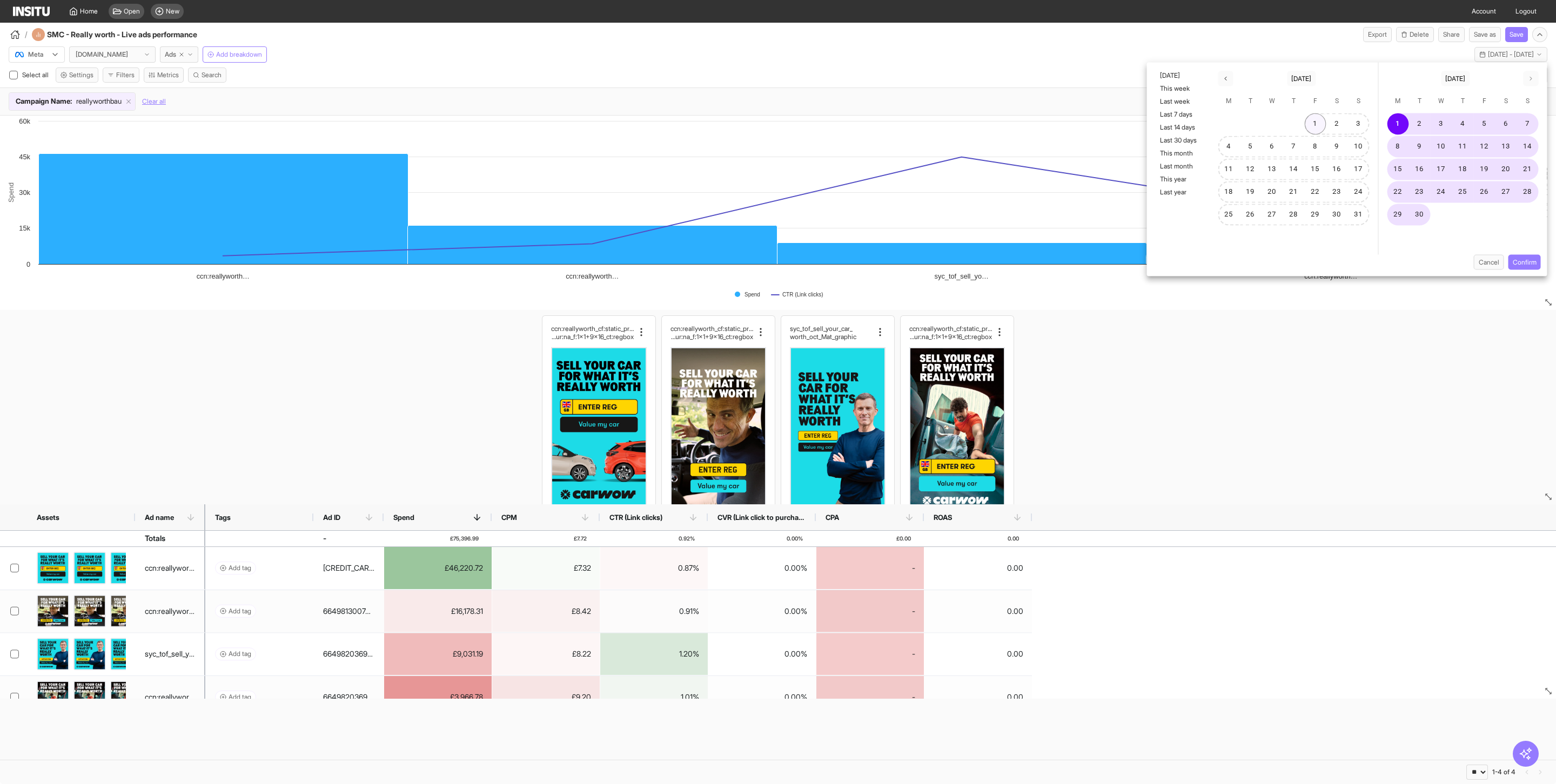
click at [1314, 127] on button "1" at bounding box center [1316, 124] width 22 height 22
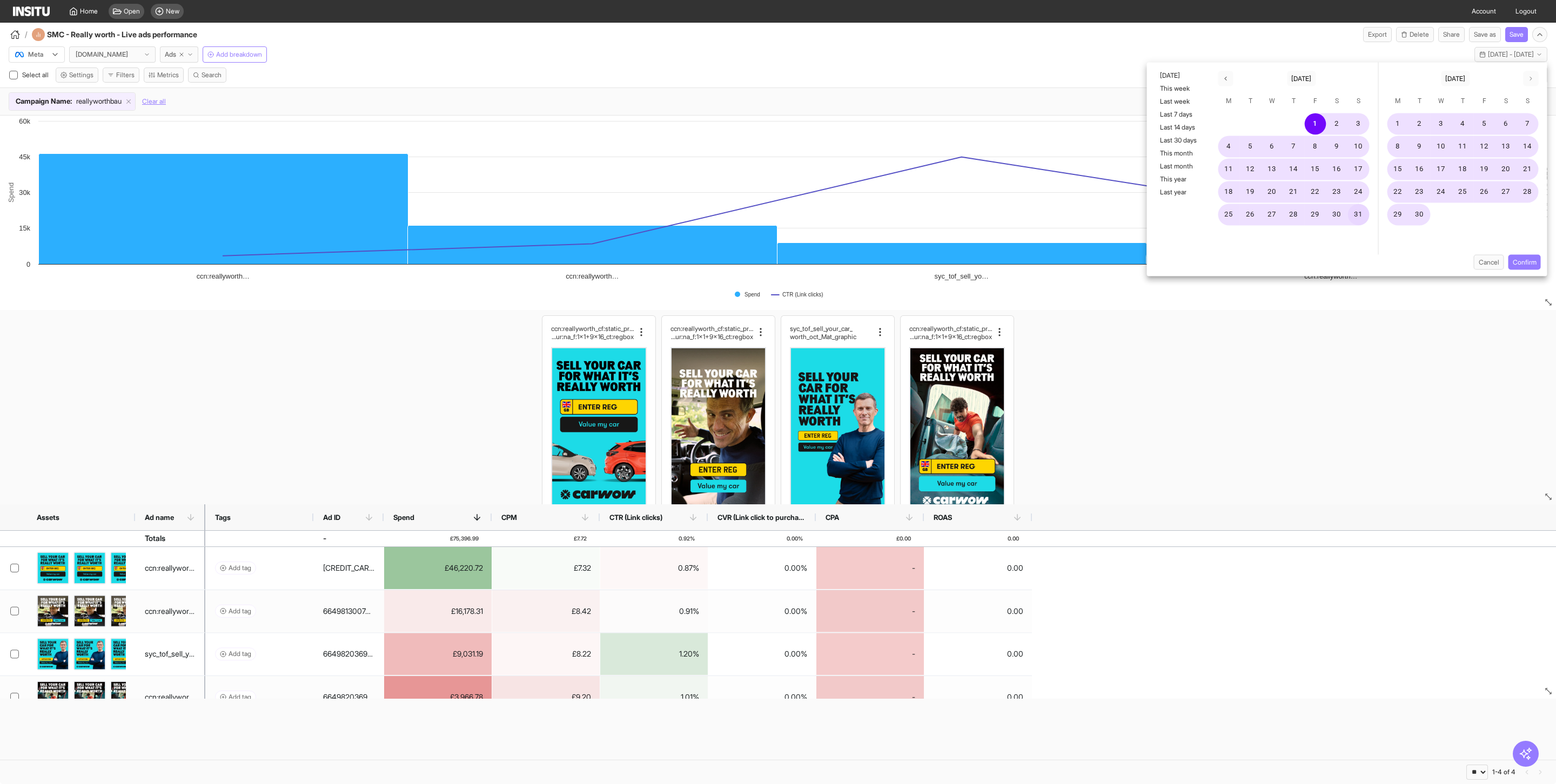
click at [1355, 214] on button "31" at bounding box center [1359, 215] width 22 height 22
click at [1528, 255] on button "Confirm" at bounding box center [1524, 262] width 32 height 15
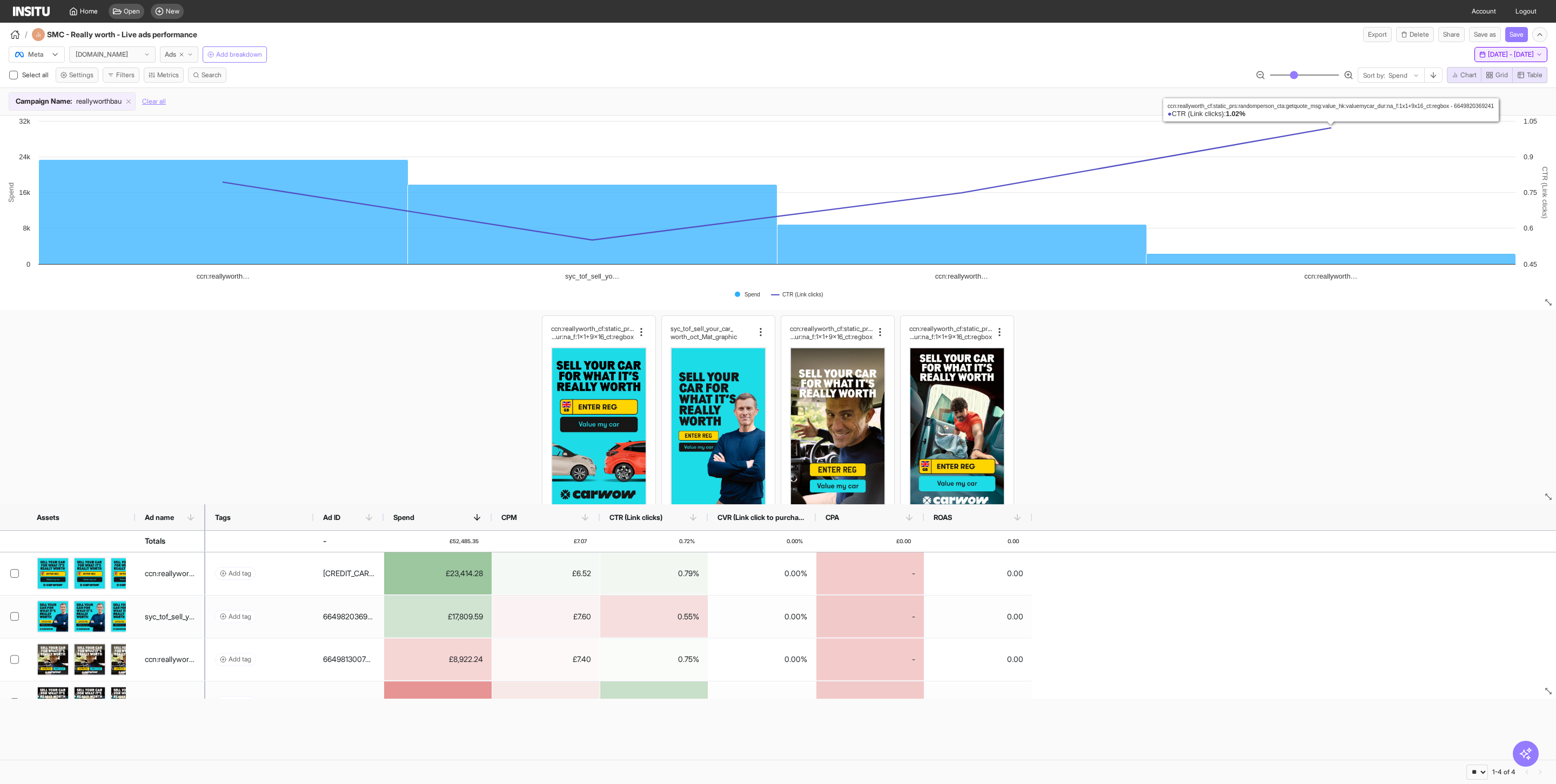
click at [1488, 58] on span "Fri 1 - Sun 31 Aug, 2025" at bounding box center [1510, 55] width 46 height 9
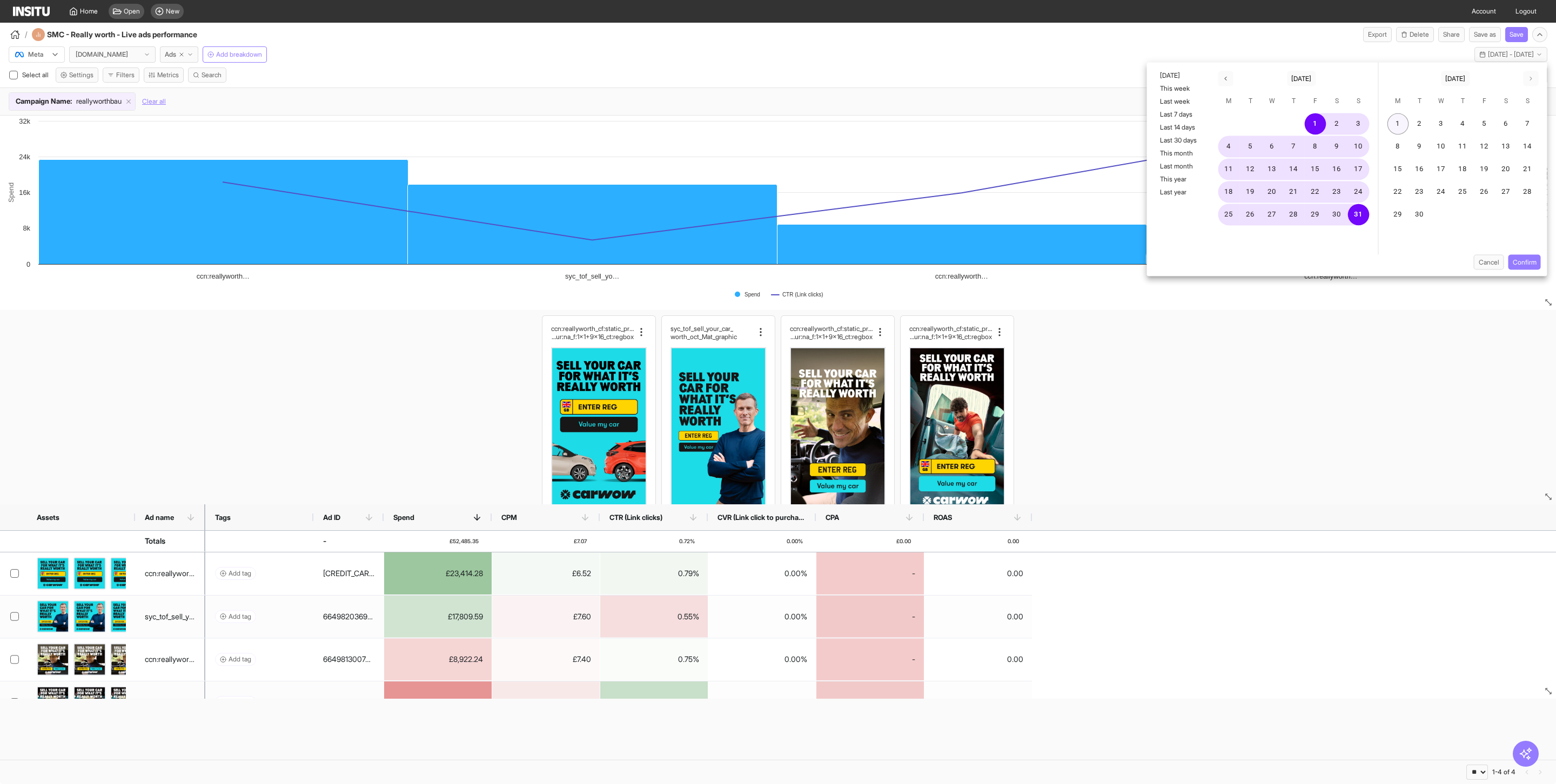
click at [1406, 122] on button "1" at bounding box center [1398, 124] width 22 height 22
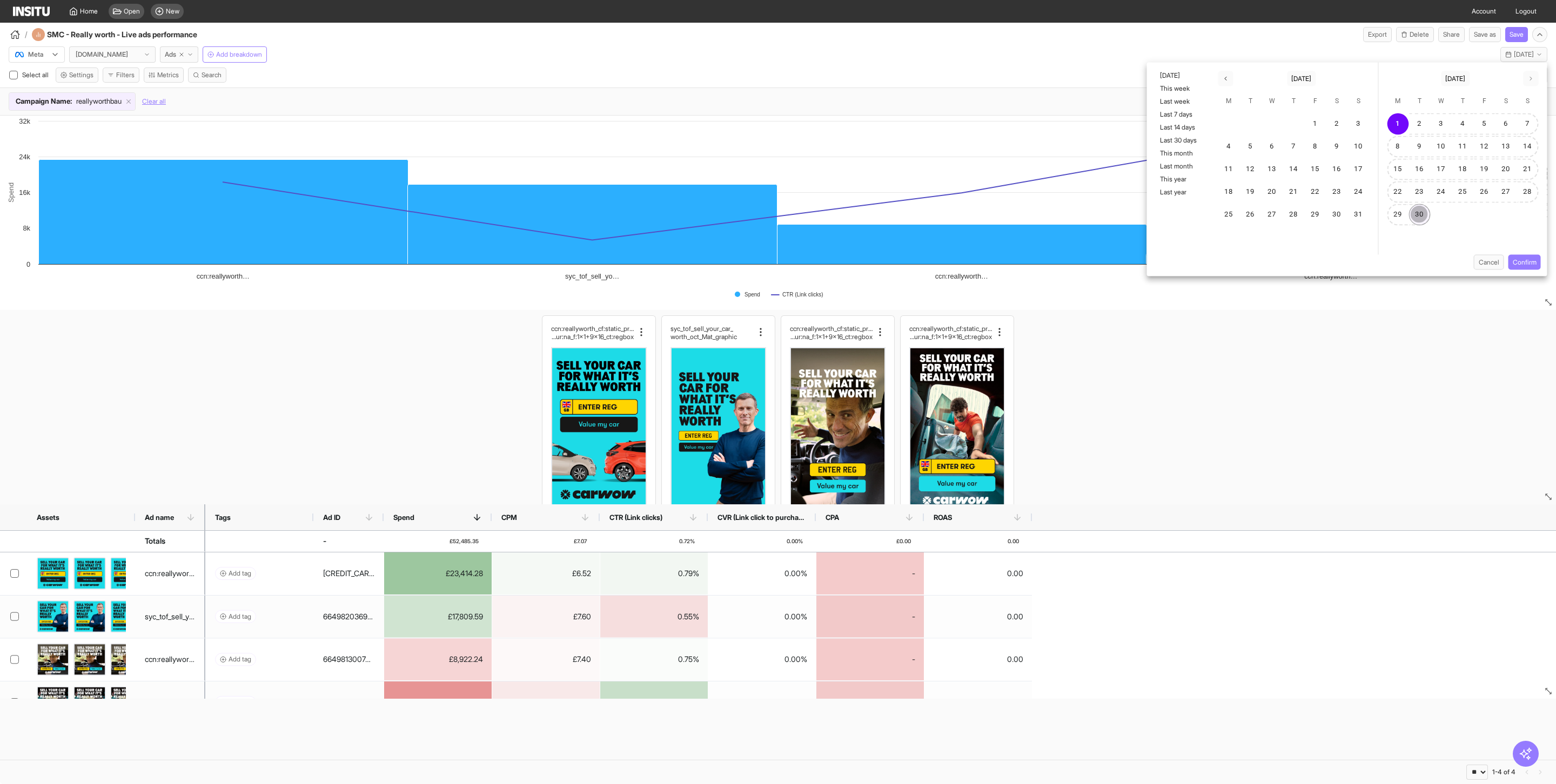
click at [1418, 212] on button "30" at bounding box center [1420, 215] width 22 height 22
click at [1531, 262] on button "Confirm" at bounding box center [1524, 262] width 32 height 15
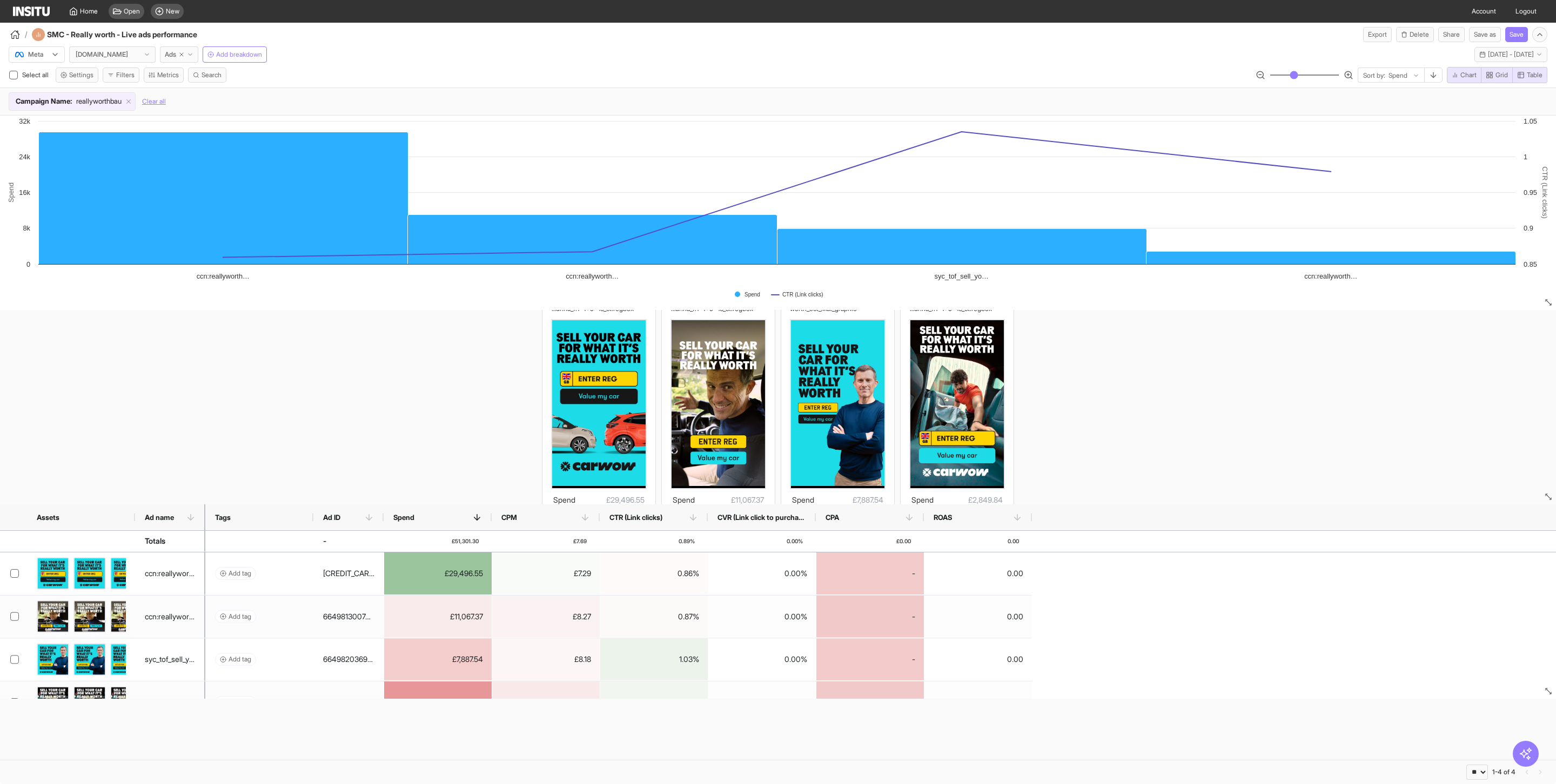
scroll to position [33, 0]
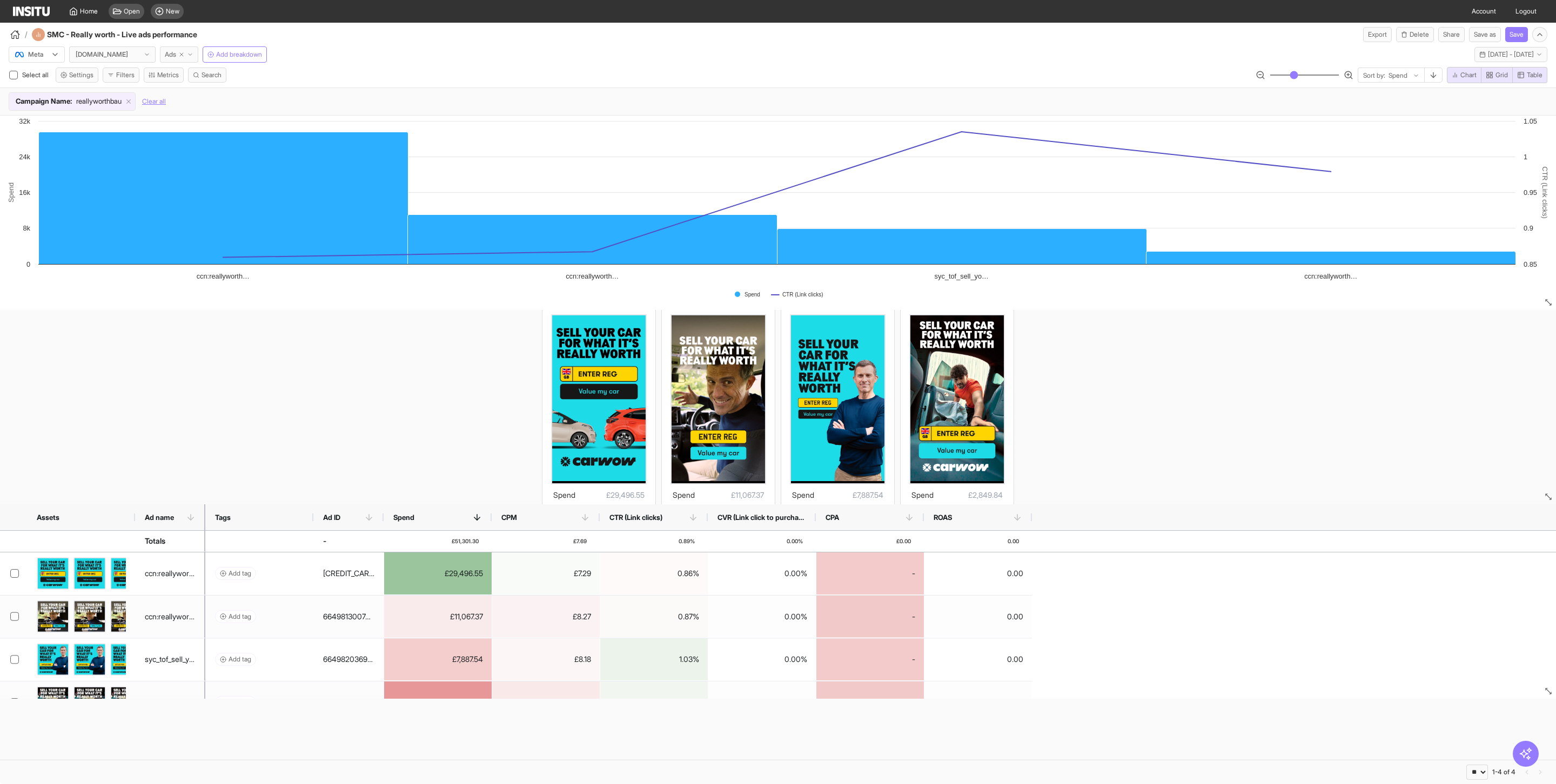
click at [183, 56] on line "button" at bounding box center [181, 54] width 3 height 3
select select "**"
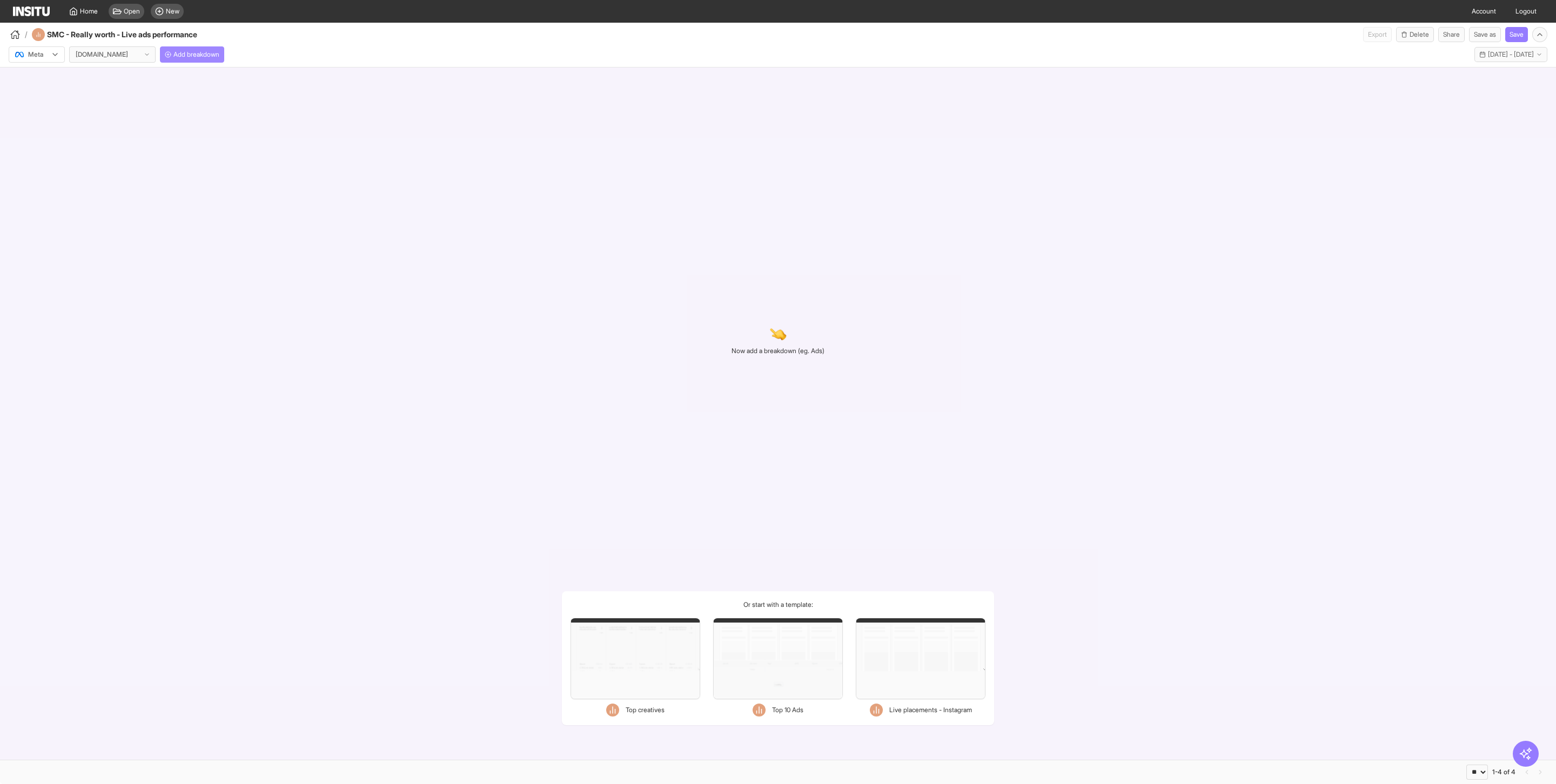
click at [309, 58] on div "Meta carwow.co.uk Add breakdown Mon 1 - Tue 30 Sep, 2025 1 Sep 25 - 30 Sep 25" at bounding box center [778, 52] width 1556 height 20
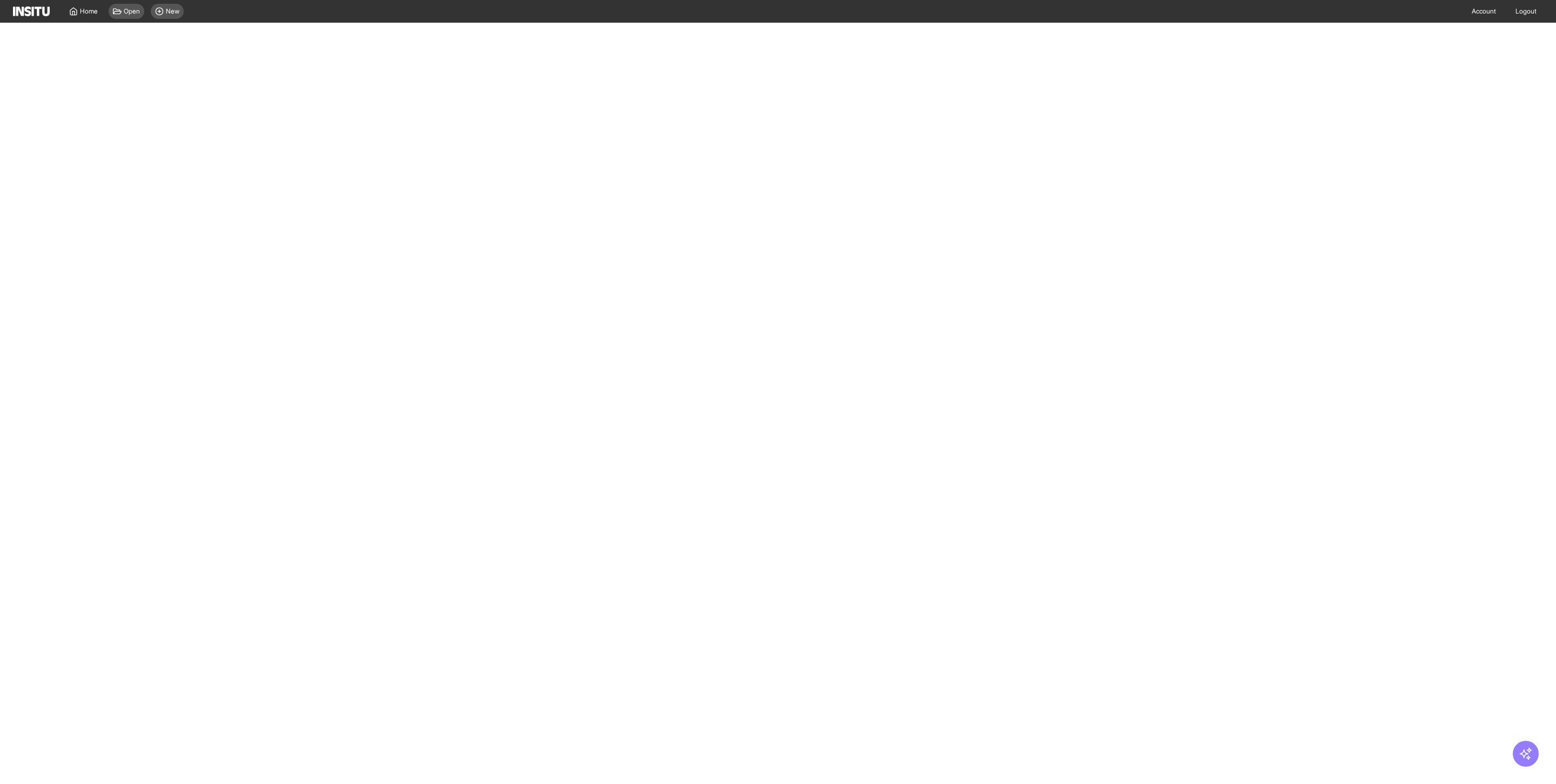
select select "**"
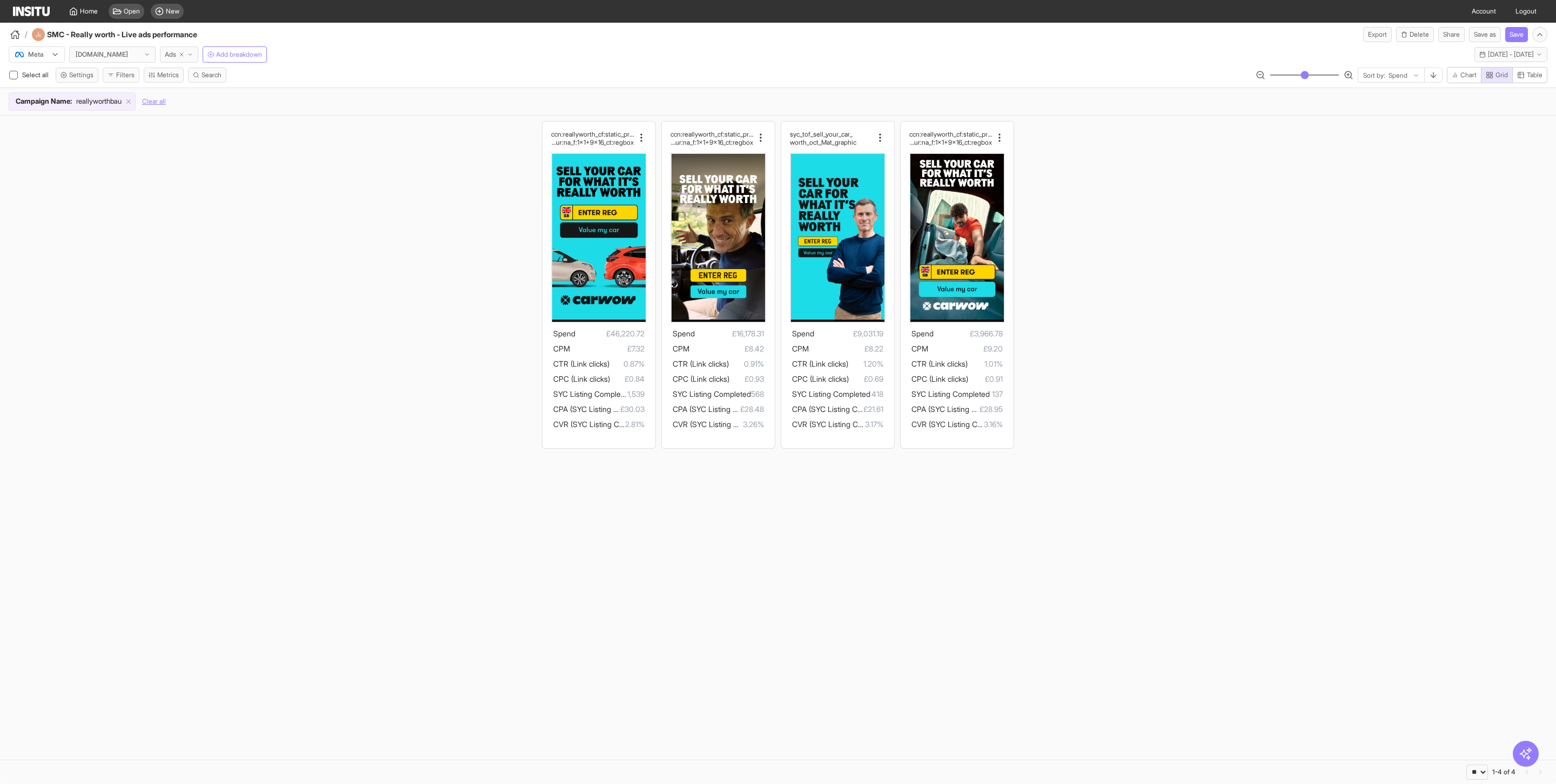
click at [176, 57] on span "Ads" at bounding box center [171, 55] width 11 height 9
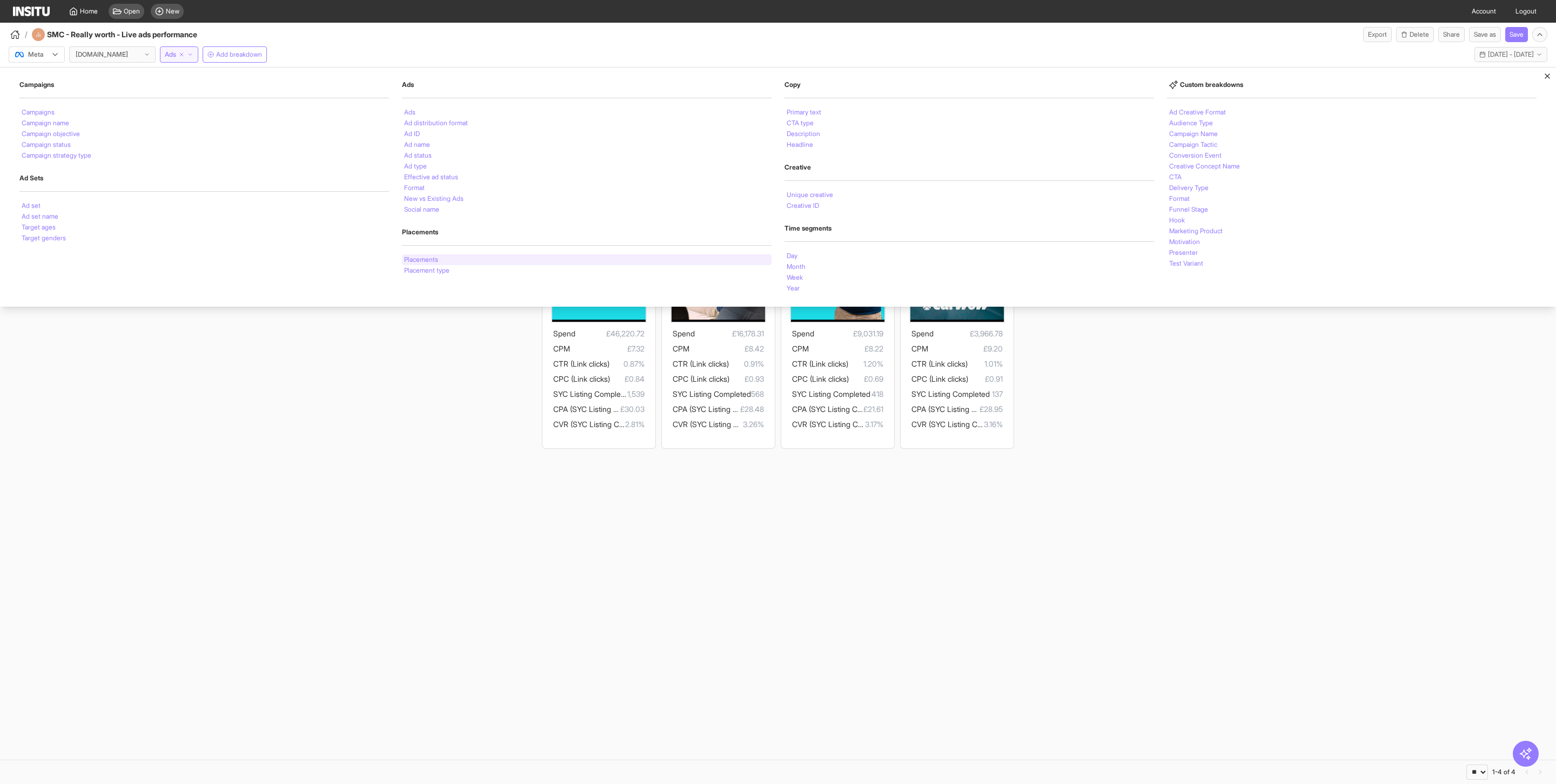
click at [430, 260] on li "Placements" at bounding box center [421, 260] width 34 height 6
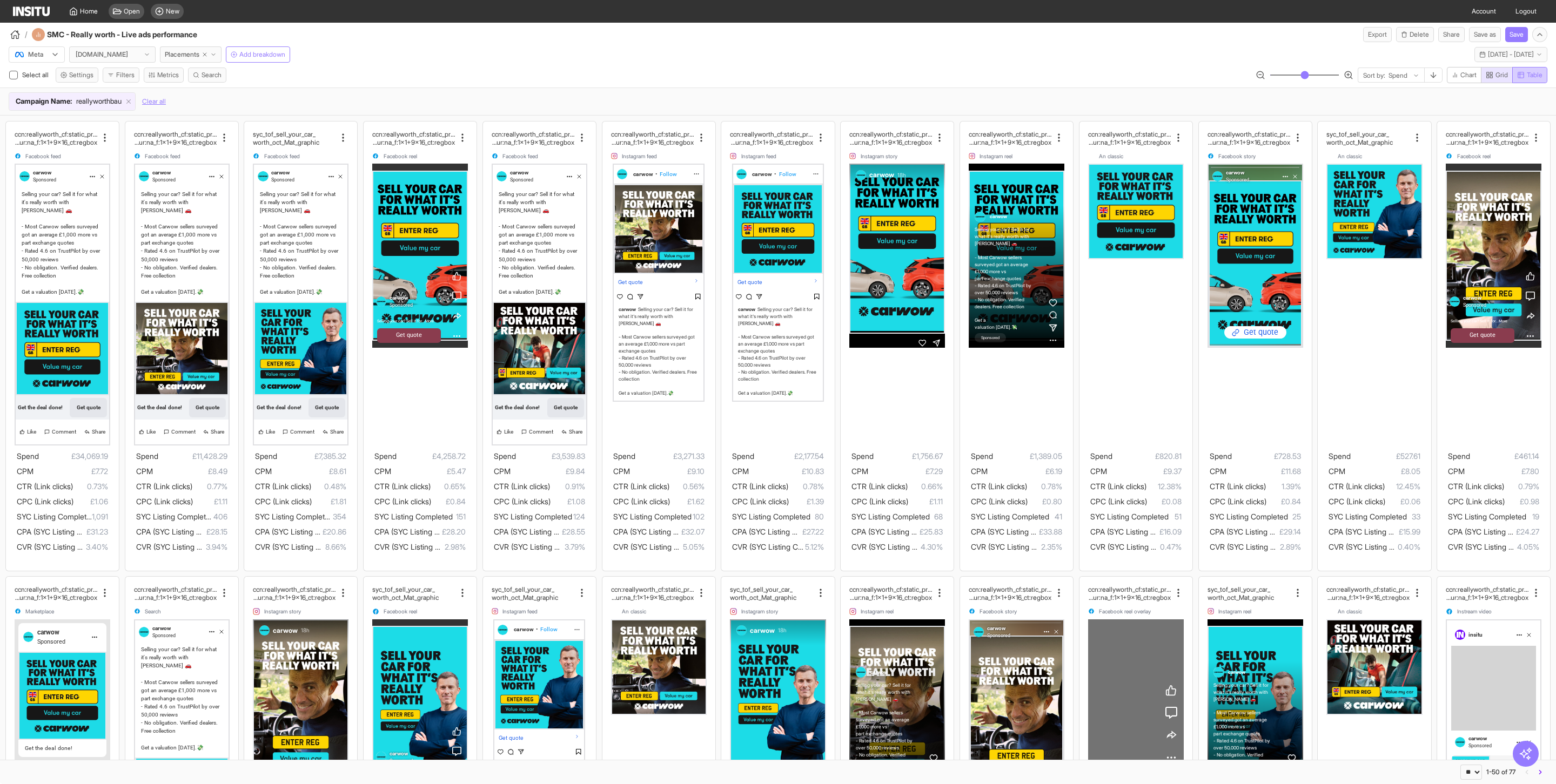
click at [1527, 75] on span "Table" at bounding box center [1534, 75] width 16 height 9
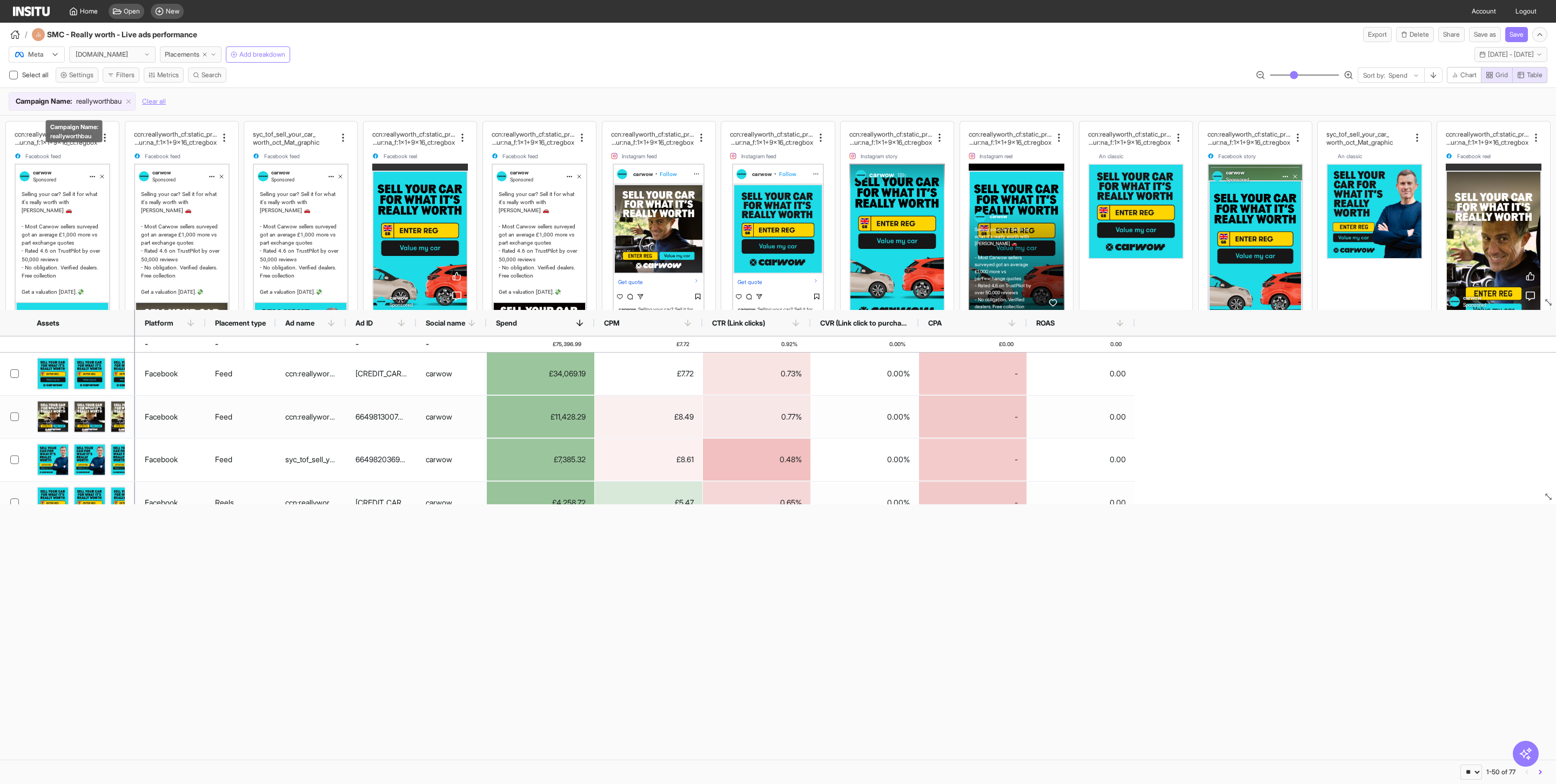
click at [98, 102] on span "reallyworthbau" at bounding box center [99, 101] width 46 height 11
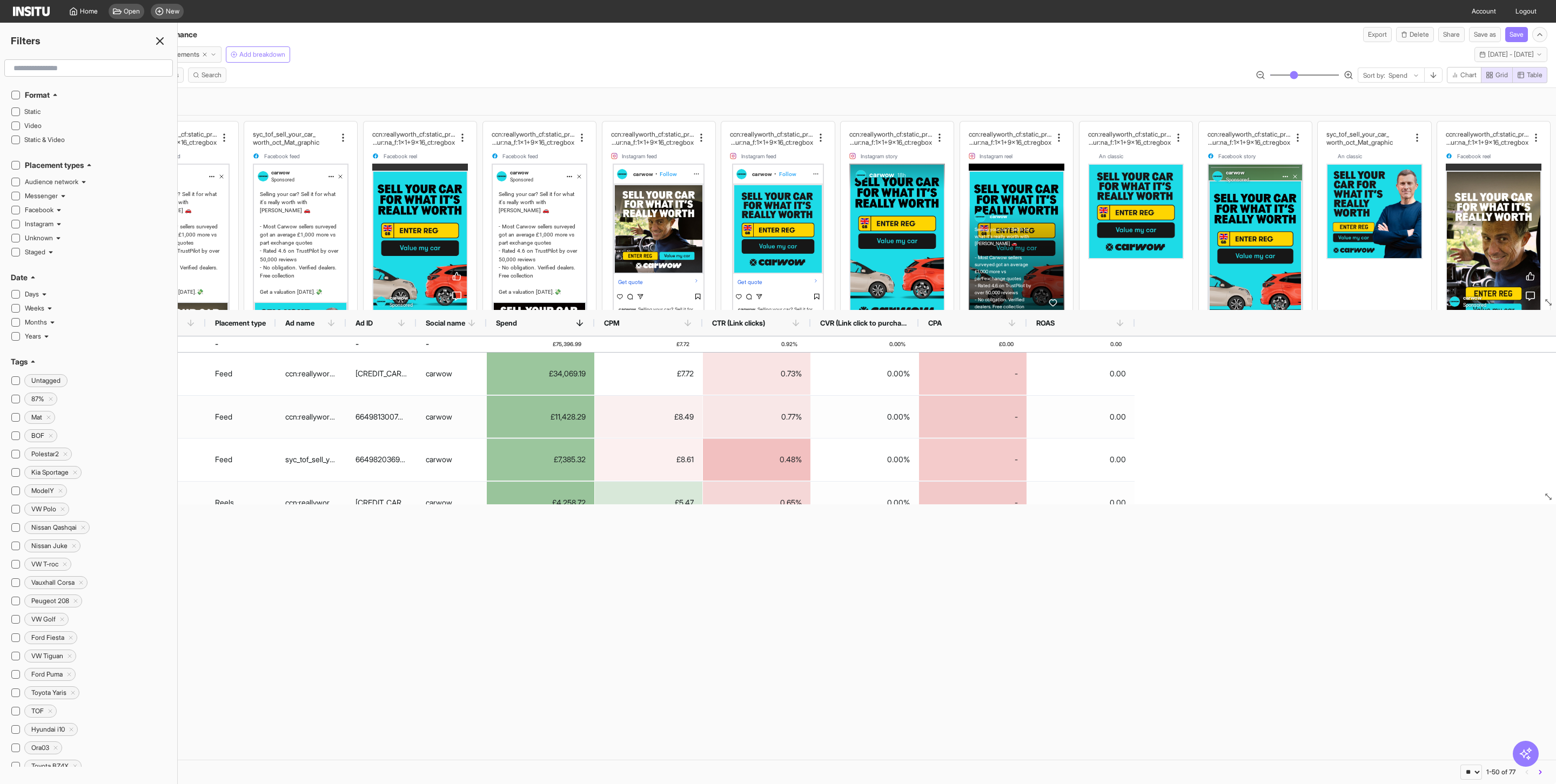
click at [392, 71] on div "Select all Settings Filters Metrics Search Sort by: Spend Chart Grid Table" at bounding box center [778, 77] width 1556 height 20
click at [451, 58] on div "Meta carwow.co.uk Placements Add breakdown Mon 1 Sep - Mon 13 Oct, 2025 1 Sep 2…" at bounding box center [778, 52] width 1556 height 20
click at [162, 36] on icon at bounding box center [160, 41] width 13 height 13
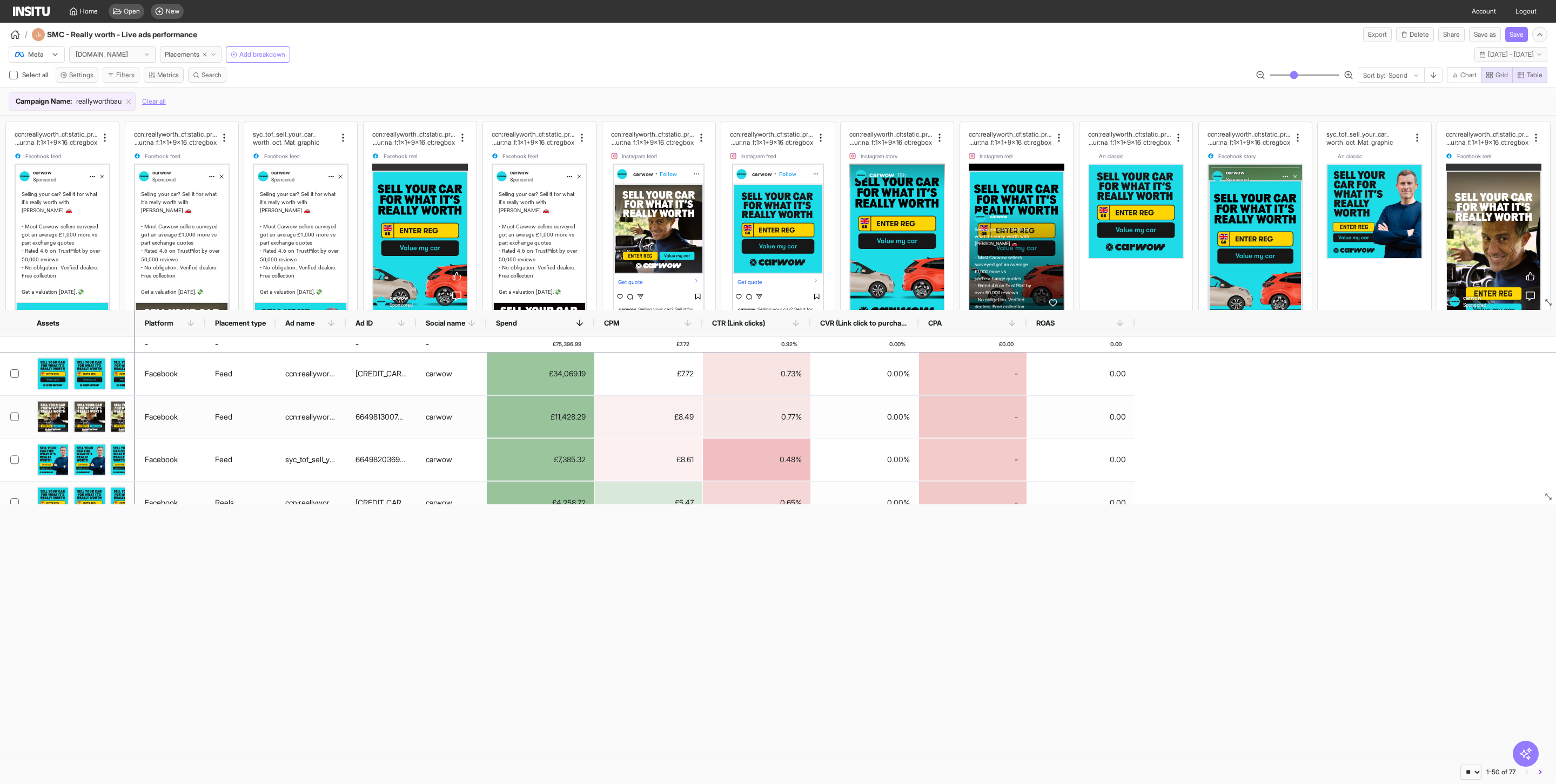
click at [22, 20] on div "Home Open New" at bounding box center [100, 11] width 175 height 23
click at [25, 4] on div "Home Open New" at bounding box center [100, 11] width 175 height 23
click at [24, 10] on img at bounding box center [31, 11] width 37 height 10
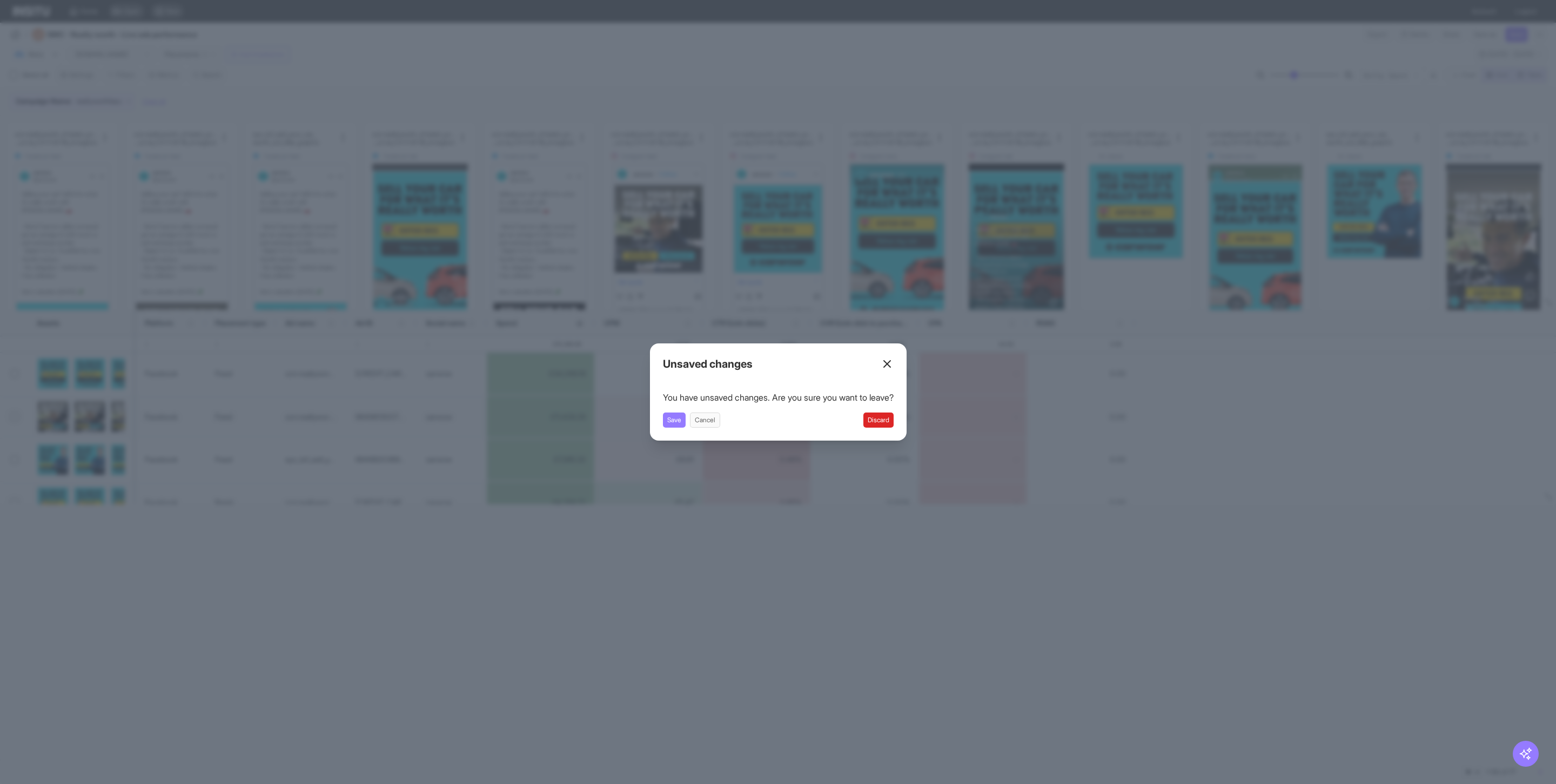
click at [885, 422] on button "Discard" at bounding box center [878, 420] width 30 height 15
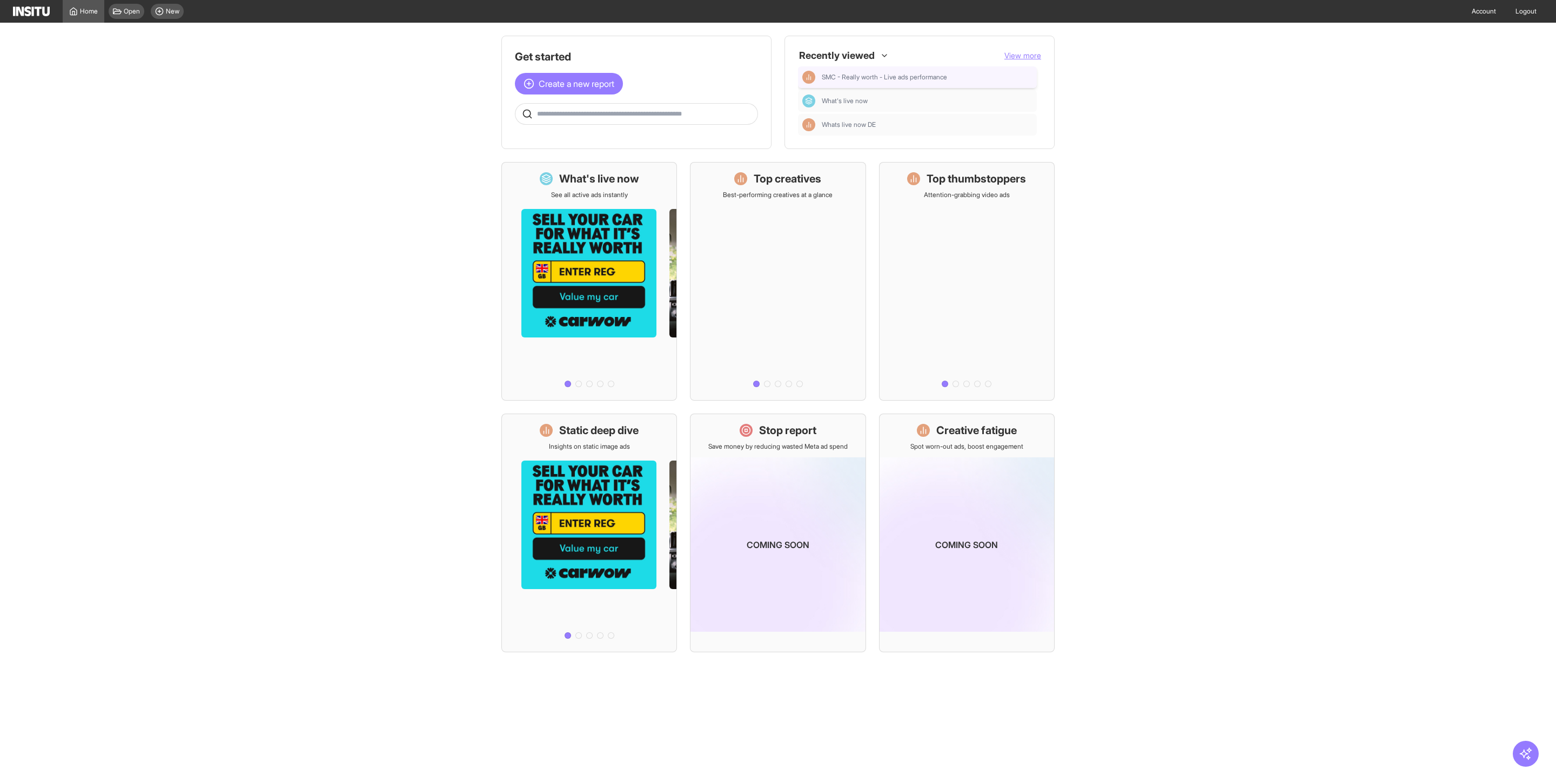
click at [907, 79] on span "SMC - Really worth - Live ads performance" at bounding box center [885, 77] width 126 height 9
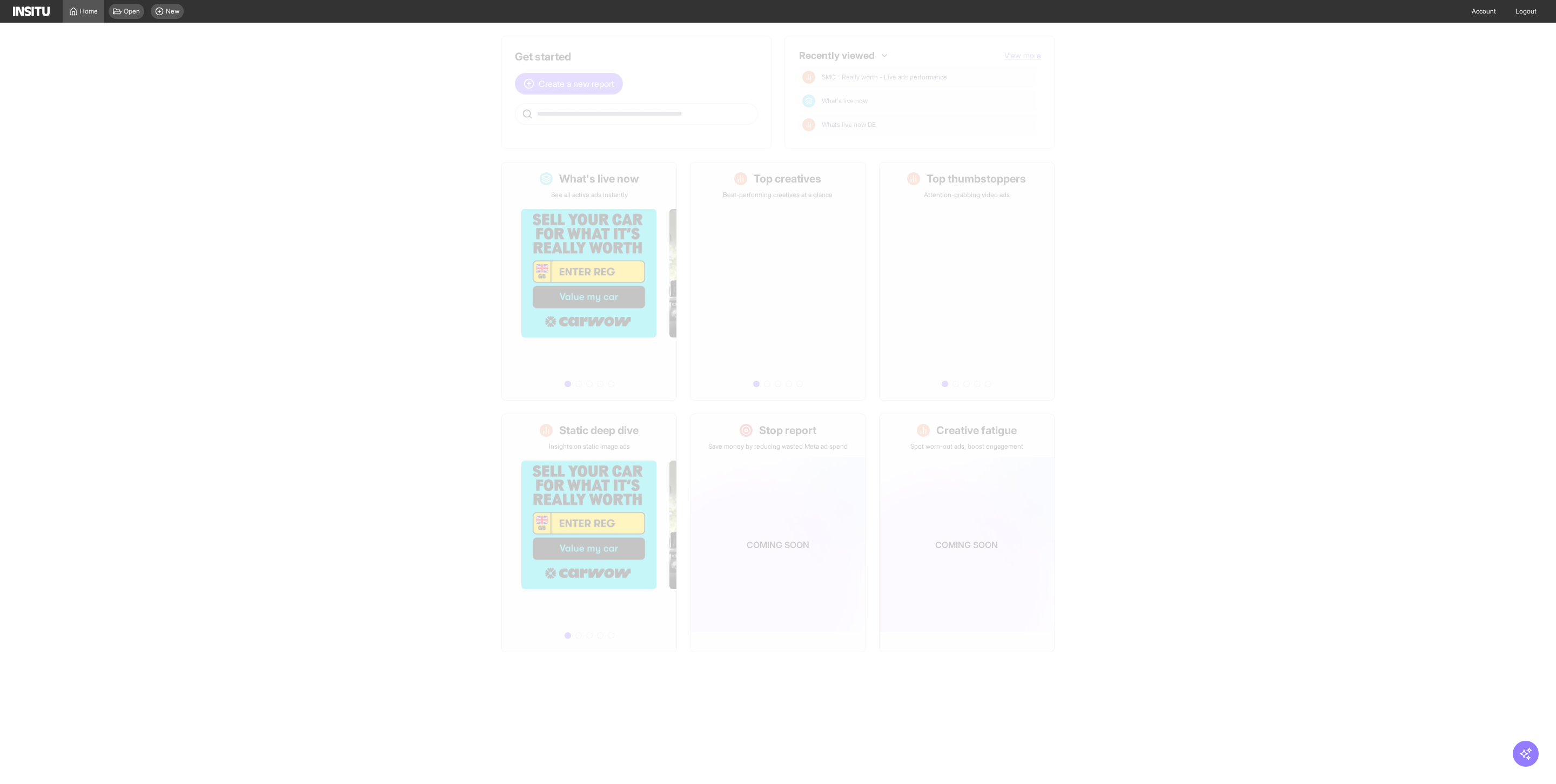
select select "**"
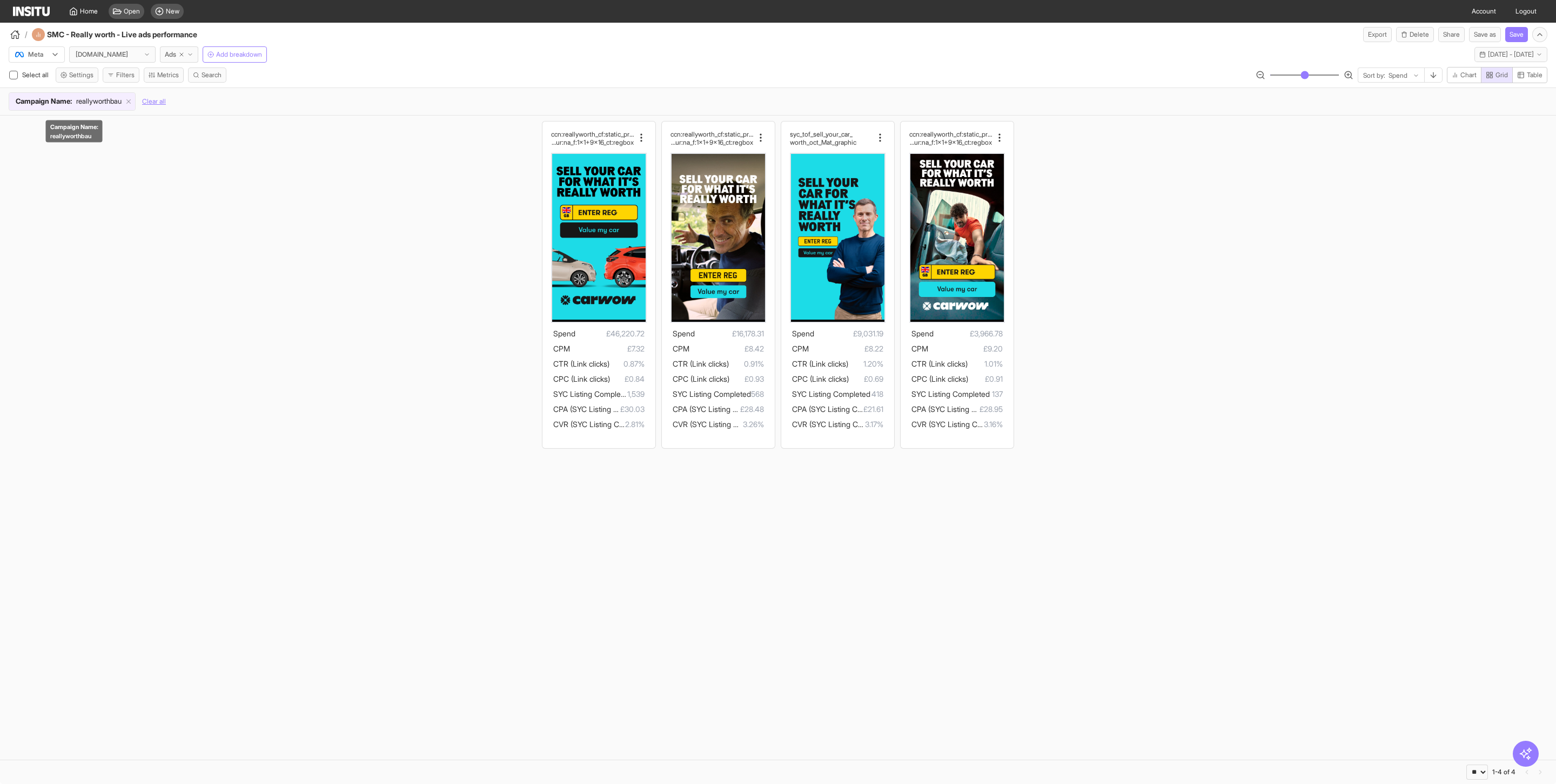
click at [90, 105] on span "reallyworthbau" at bounding box center [99, 101] width 46 height 11
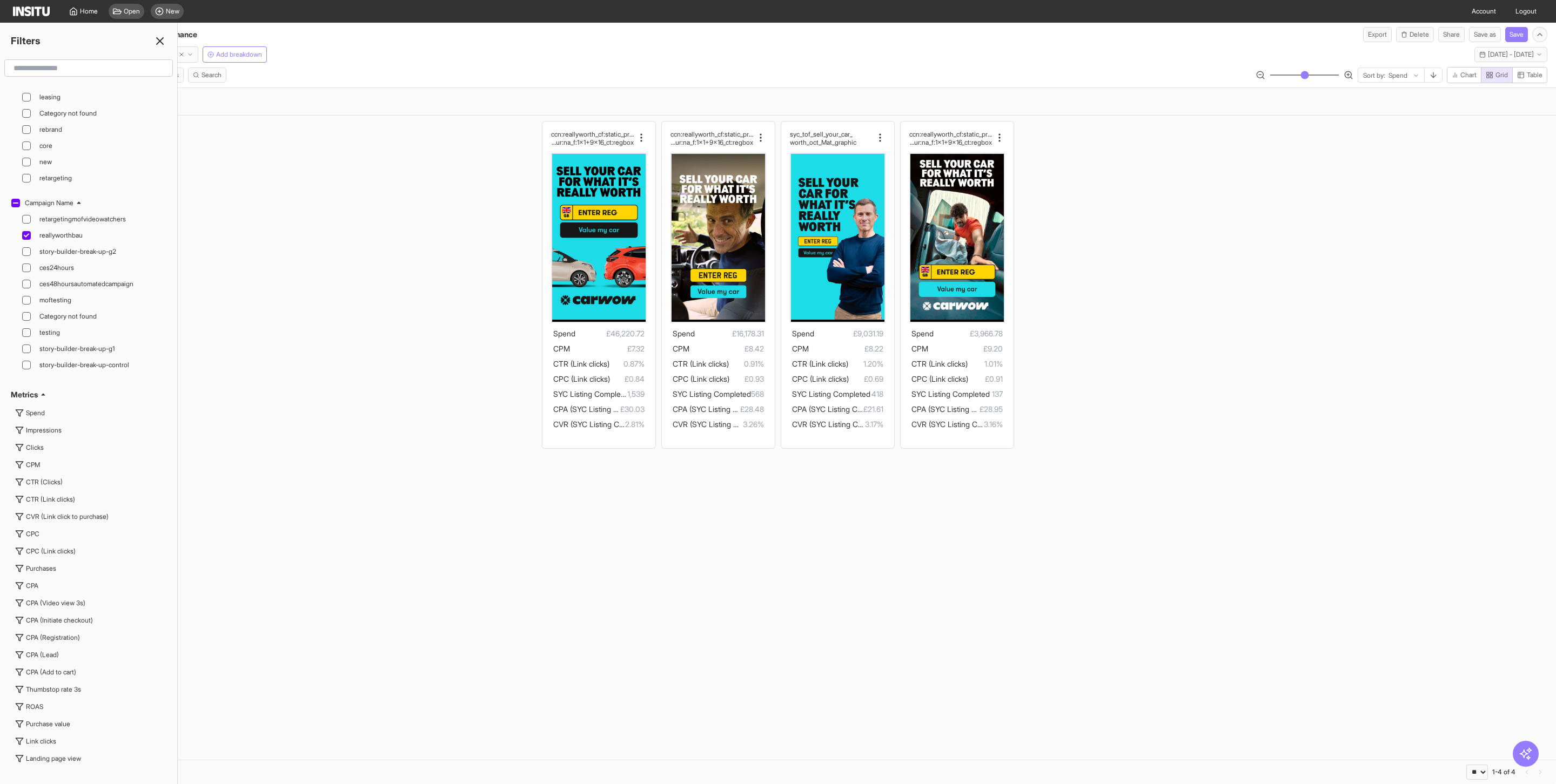
scroll to position [2294, 0]
click at [28, 245] on icon at bounding box center [26, 242] width 6 height 6
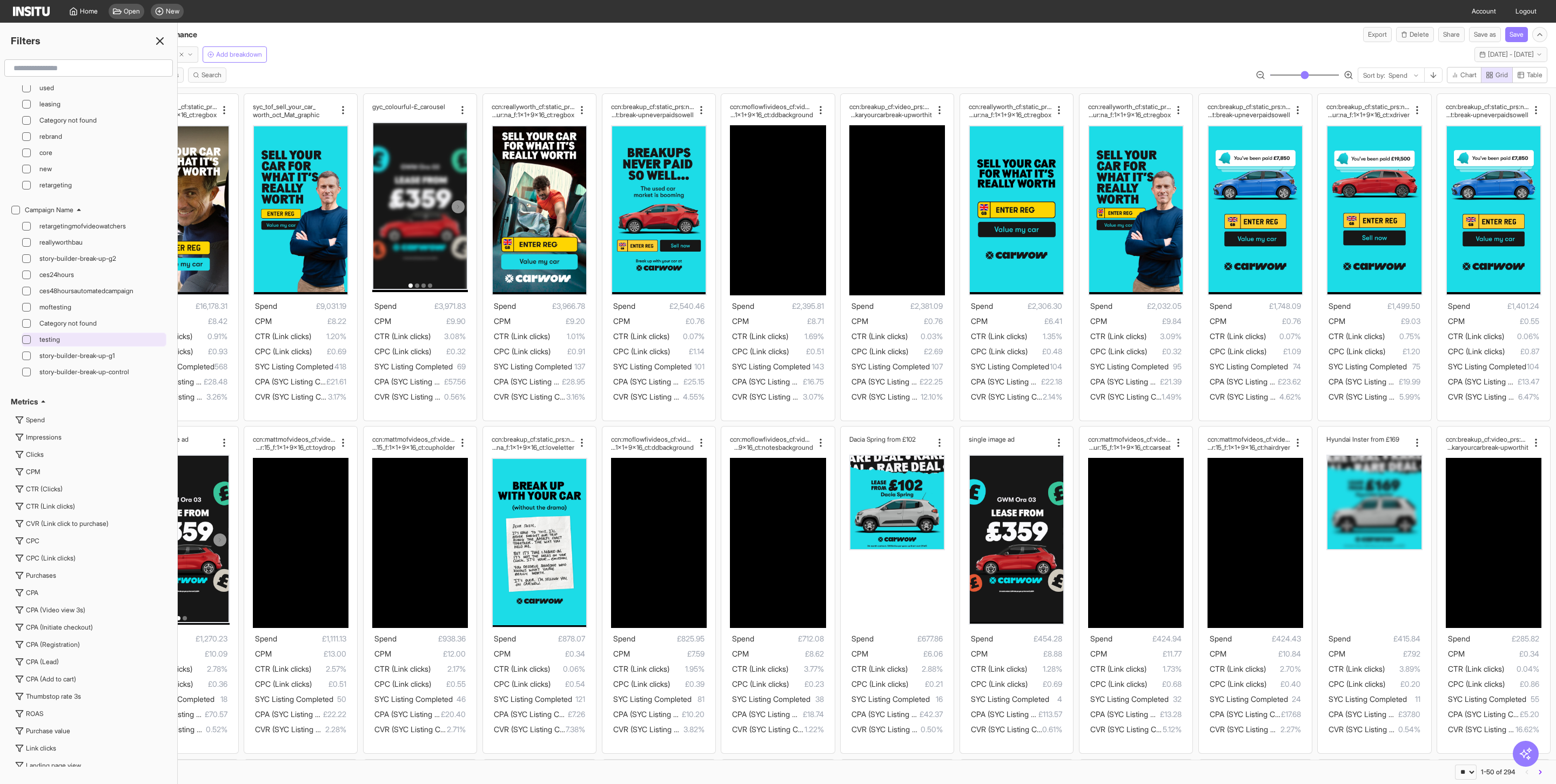
click at [25, 342] on icon at bounding box center [26, 340] width 6 height 6
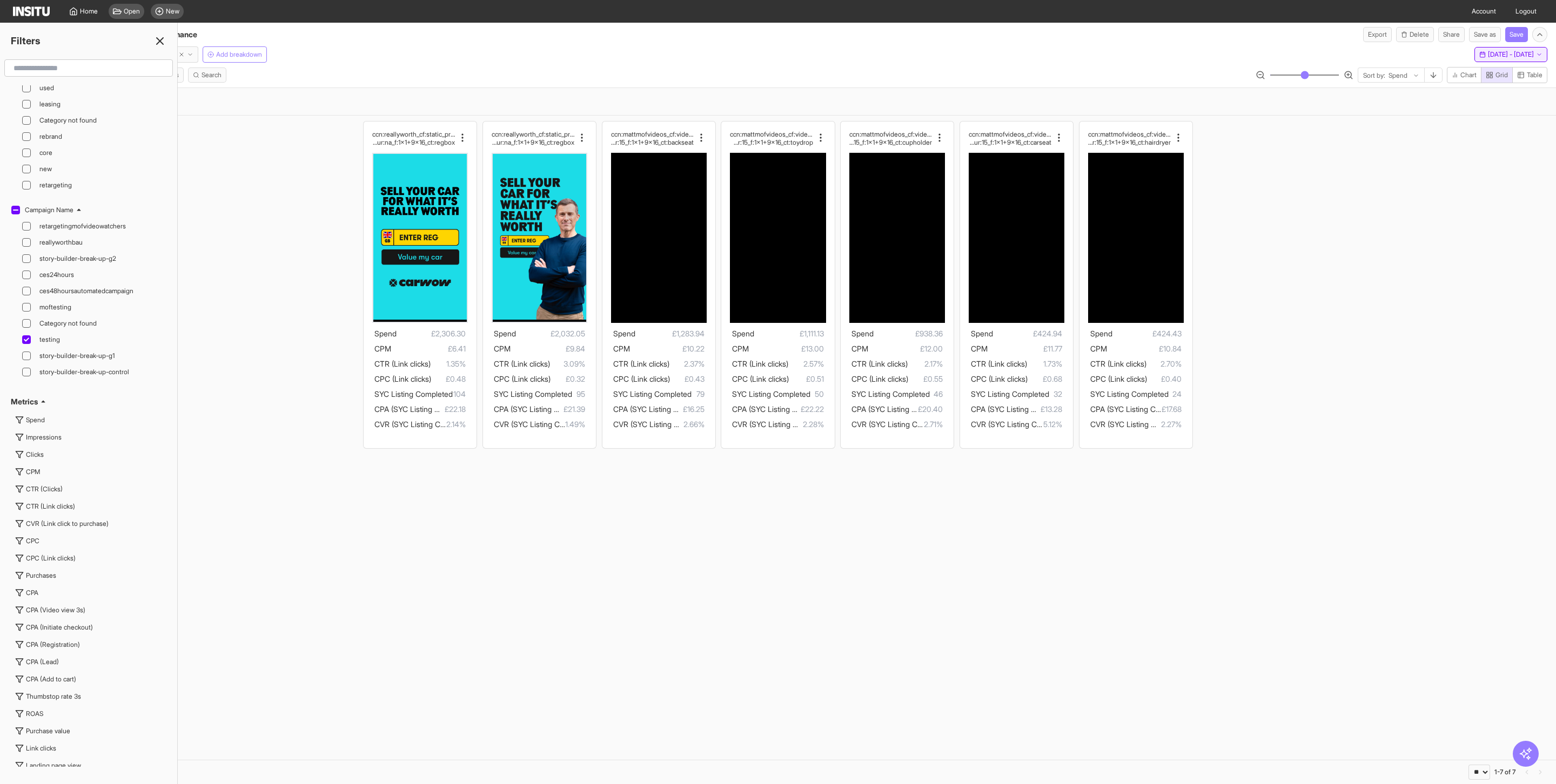
click at [1517, 60] on button "[DATE] - [DATE] [DATE] - [DATE]" at bounding box center [1510, 55] width 73 height 15
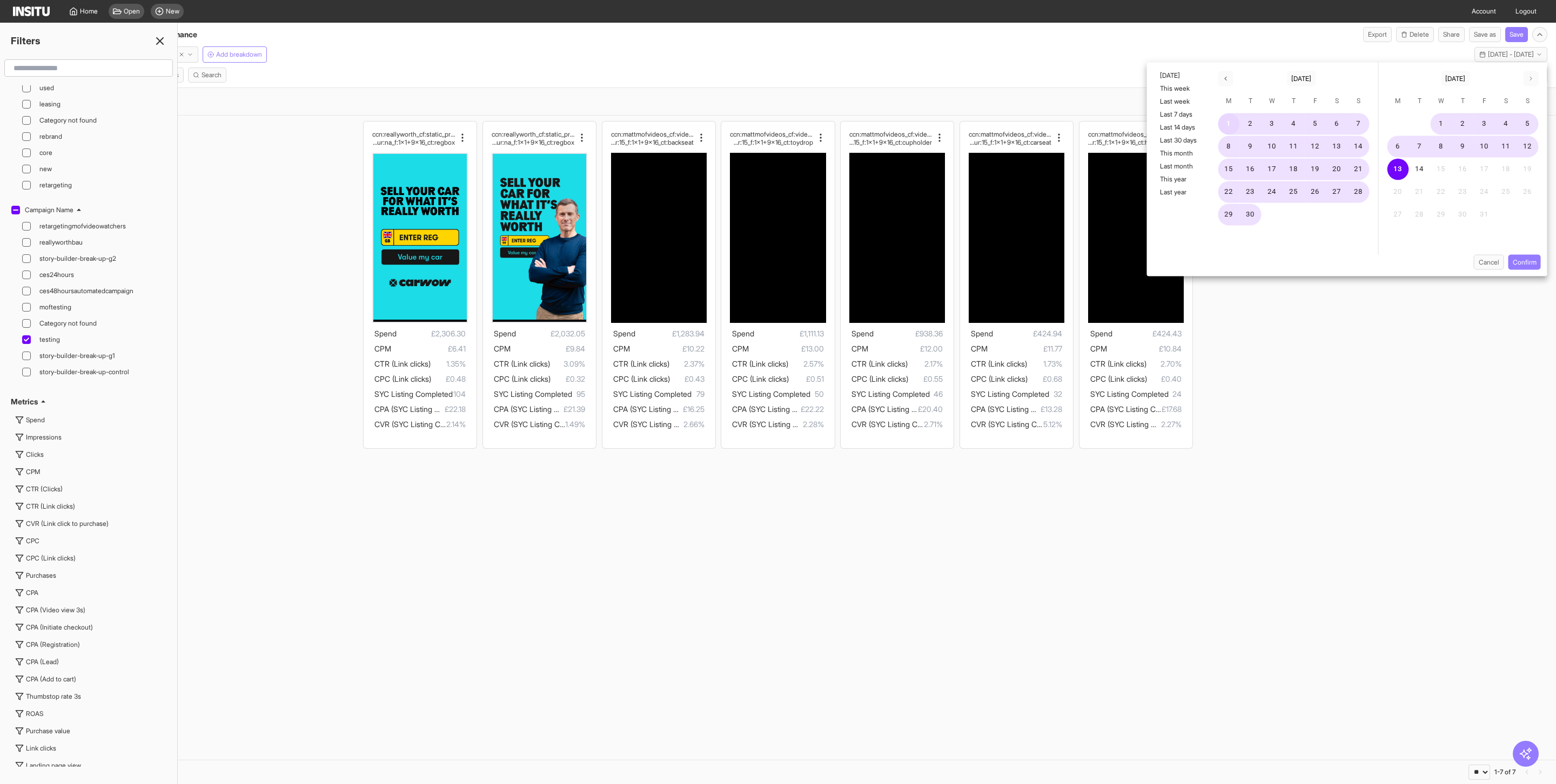
click at [1232, 125] on button "1" at bounding box center [1229, 124] width 22 height 22
click at [1252, 210] on button "30" at bounding box center [1250, 215] width 22 height 22
click at [1514, 267] on button "Confirm" at bounding box center [1524, 262] width 32 height 15
